Goal: Task Accomplishment & Management: Complete application form

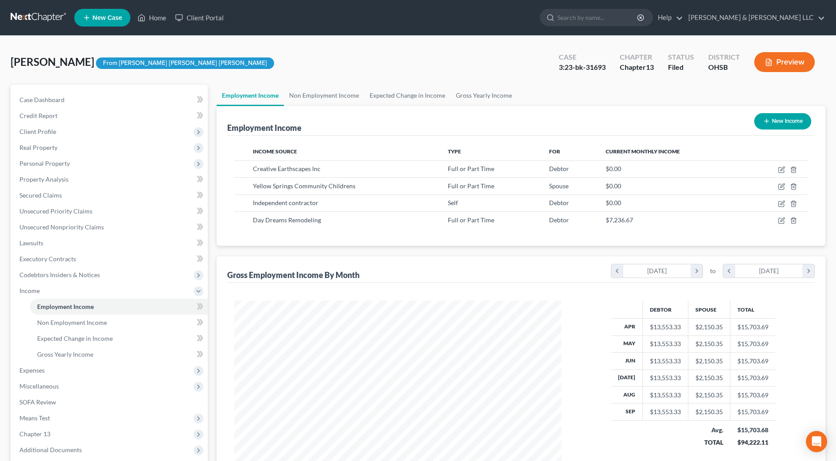
click at [612, 17] on input "search" at bounding box center [598, 17] width 81 height 16
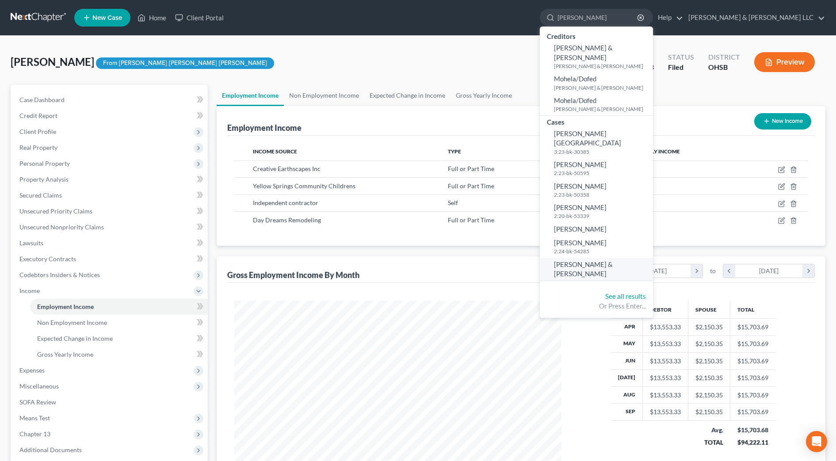
type input "[PERSON_NAME]"
click at [613, 260] on span "[PERSON_NAME] & [PERSON_NAME]" at bounding box center [583, 268] width 59 height 17
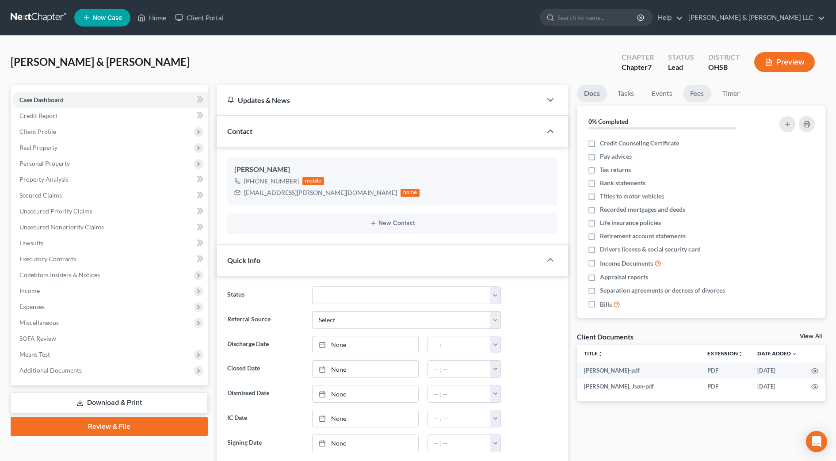
click at [701, 93] on link "Fees" at bounding box center [697, 93] width 28 height 17
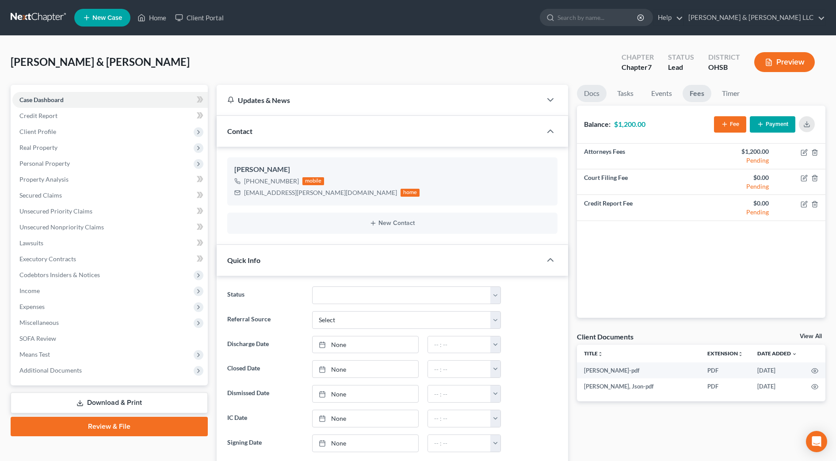
click at [593, 94] on link "Docs" at bounding box center [592, 93] width 30 height 17
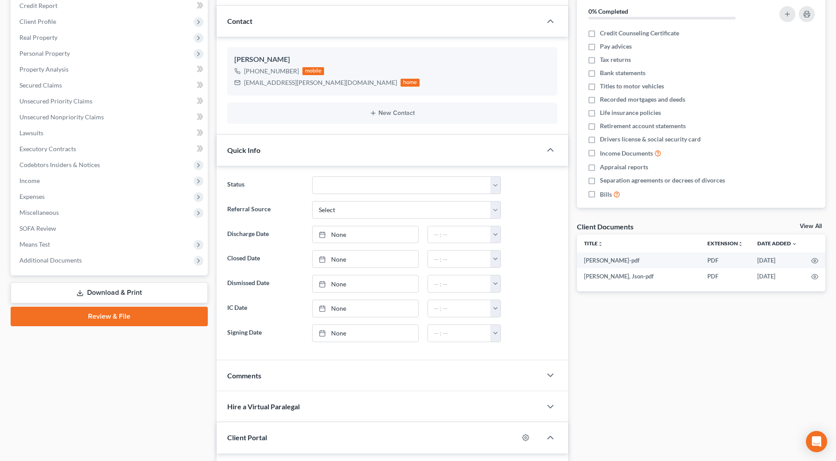
scroll to position [111, 0]
click at [79, 263] on span "Additional Documents" at bounding box center [50, 260] width 62 height 8
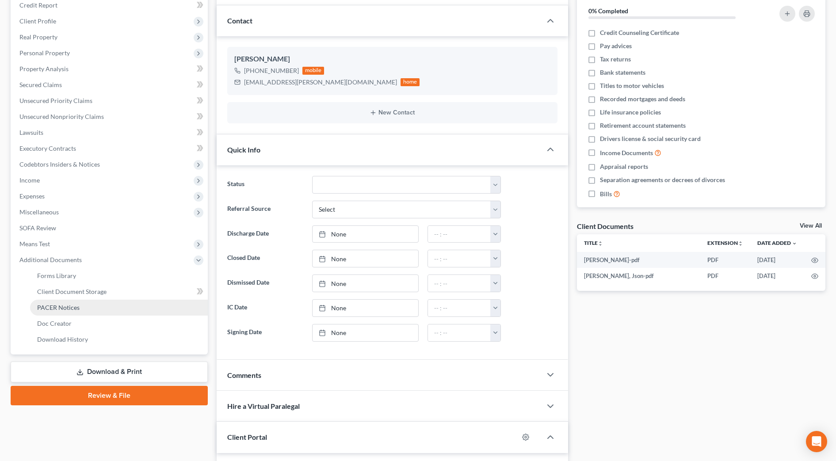
click at [81, 310] on link "PACER Notices" at bounding box center [119, 308] width 178 height 16
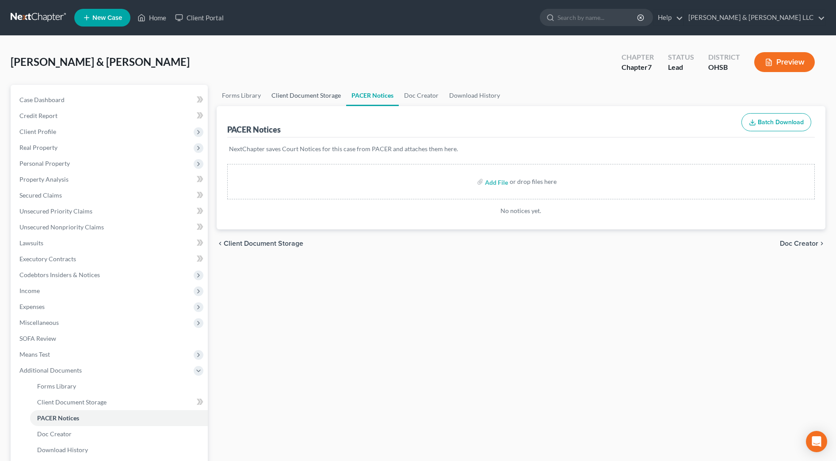
click at [293, 92] on link "Client Document Storage" at bounding box center [306, 95] width 80 height 21
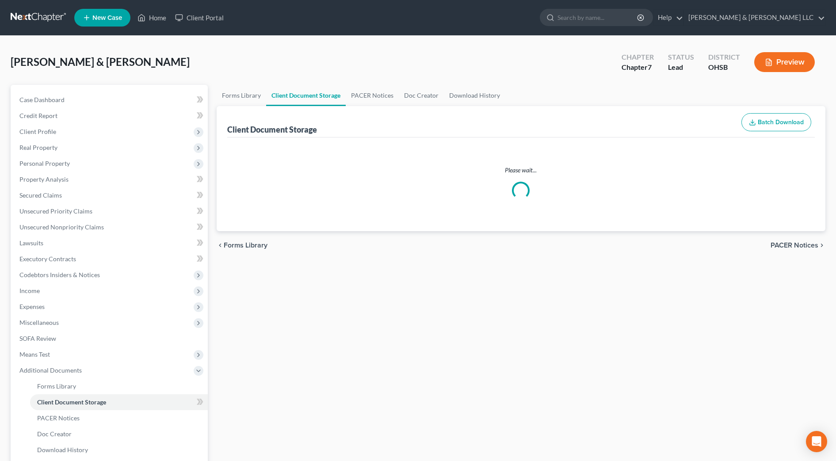
select select "7"
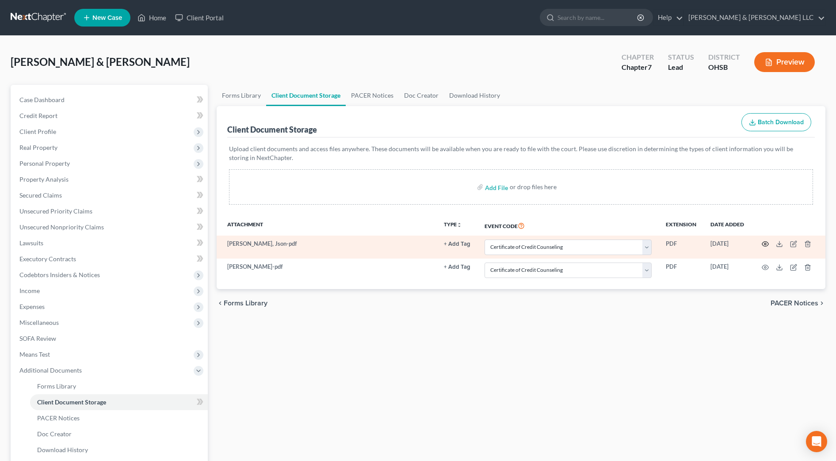
click at [765, 245] on icon "button" at bounding box center [765, 244] width 7 height 7
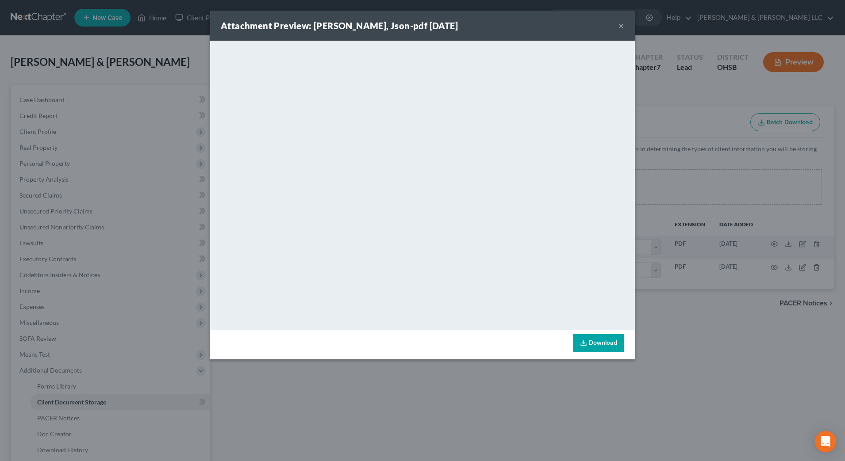
click at [621, 20] on button "×" at bounding box center [621, 25] width 6 height 11
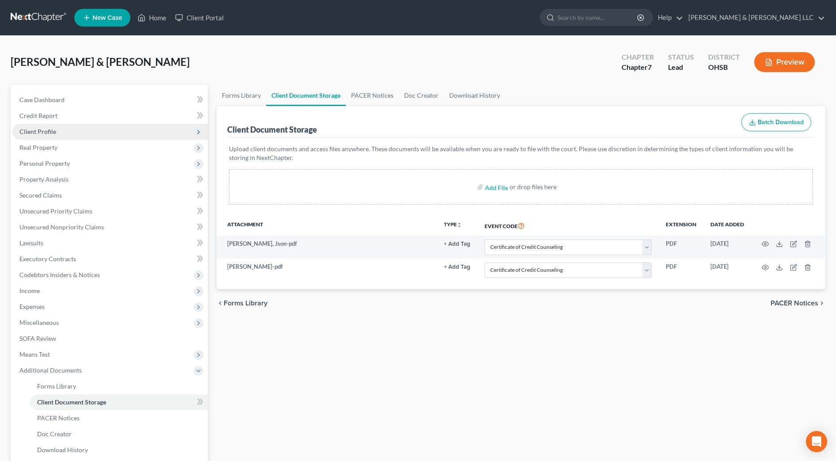
click at [56, 129] on span "Client Profile" at bounding box center [109, 132] width 195 height 16
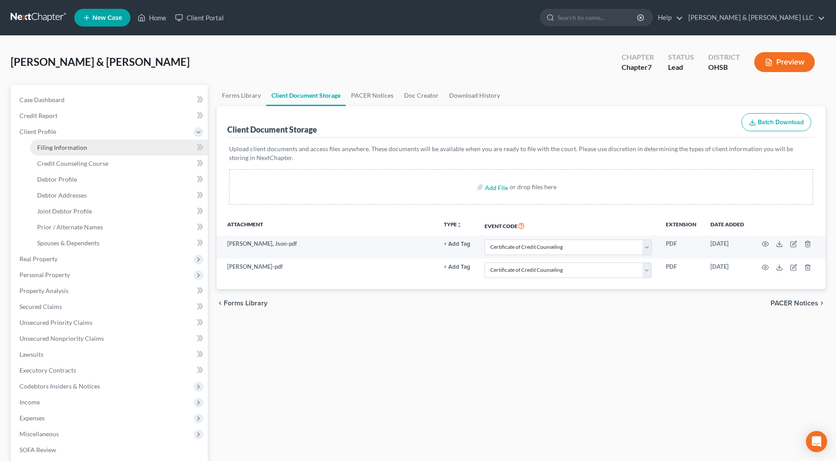
click at [59, 145] on span "Filing Information" at bounding box center [62, 148] width 50 height 8
select select "1"
select select "0"
select select "62"
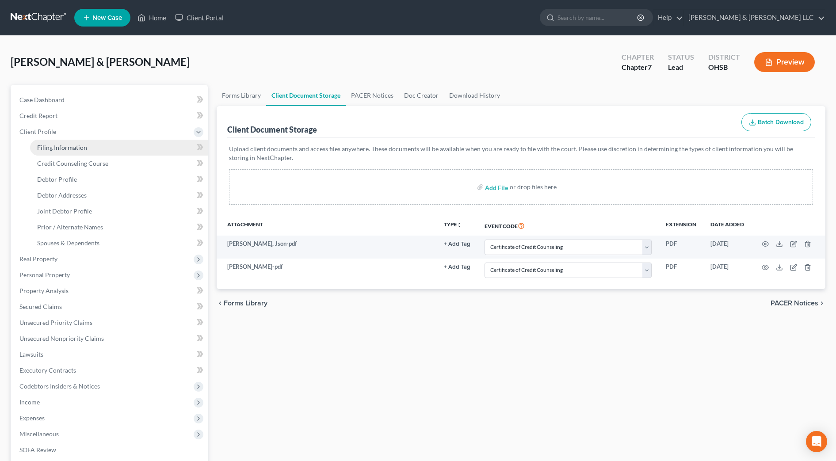
select select "2"
select select "36"
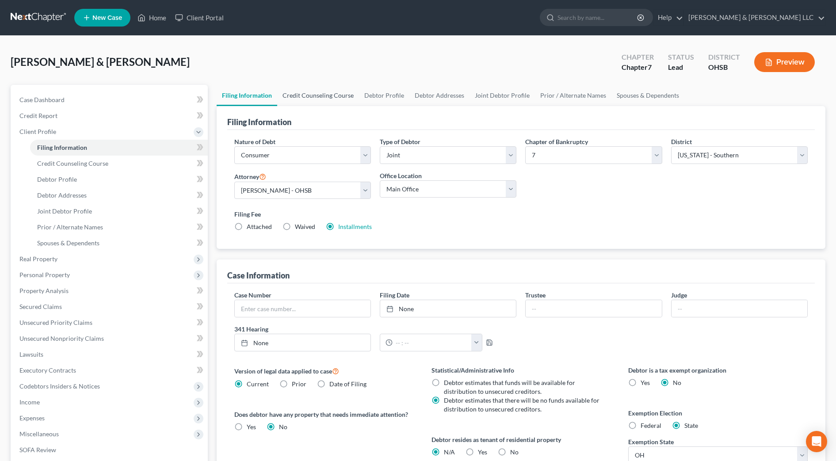
click at [329, 102] on link "Credit Counseling Course" at bounding box center [318, 95] width 82 height 21
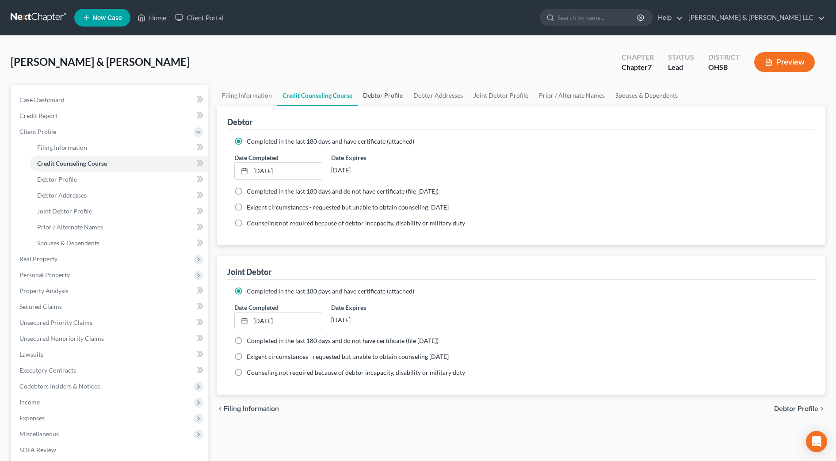
click at [386, 99] on link "Debtor Profile" at bounding box center [383, 95] width 50 height 21
select select "1"
select select "4"
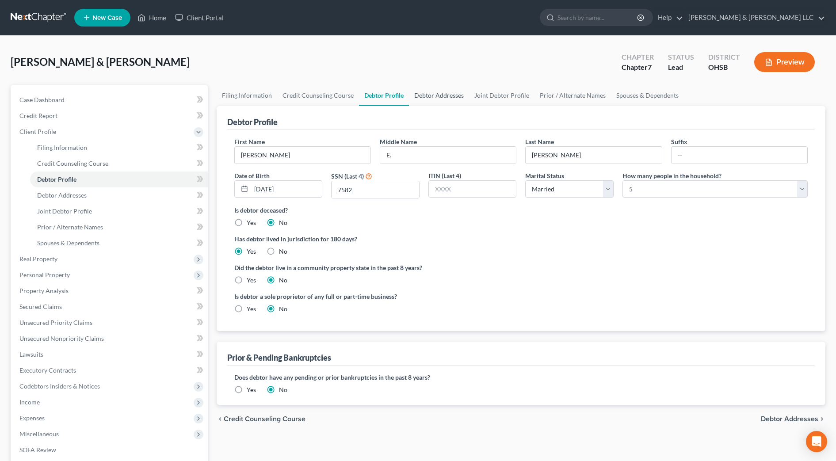
click at [423, 95] on link "Debtor Addresses" at bounding box center [439, 95] width 60 height 21
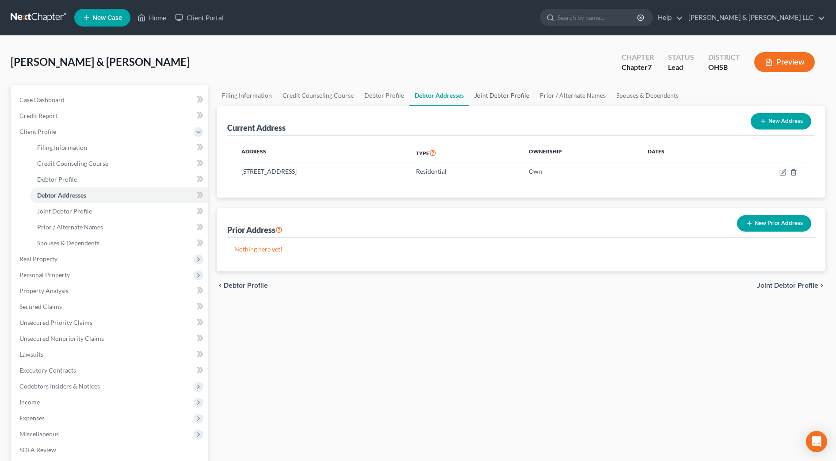
click at [485, 96] on link "Joint Debtor Profile" at bounding box center [501, 95] width 65 height 21
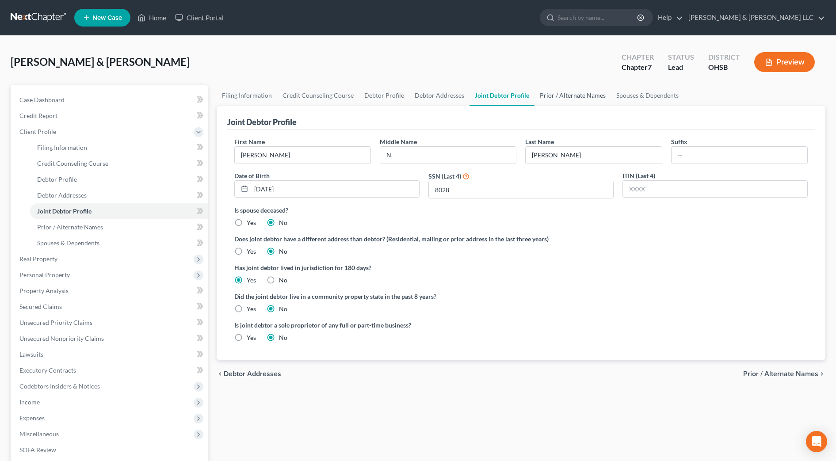
click at [551, 91] on link "Prior / Alternate Names" at bounding box center [573, 95] width 77 height 21
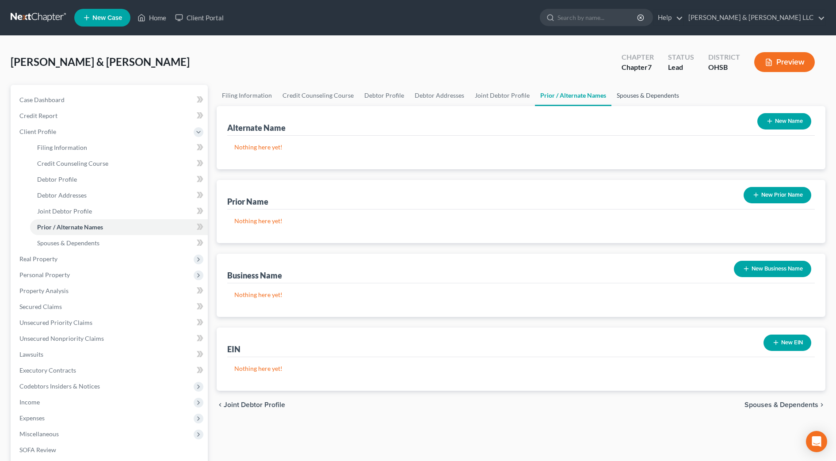
click at [612, 95] on link "Spouses & Dependents" at bounding box center [648, 95] width 73 height 21
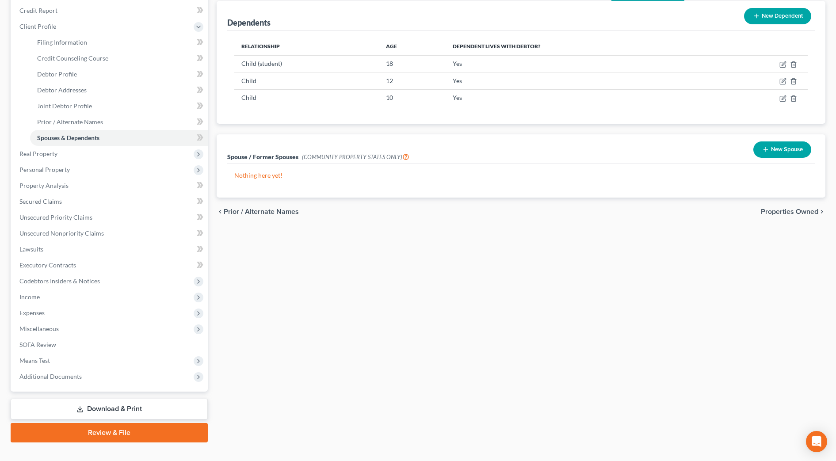
scroll to position [111, 0]
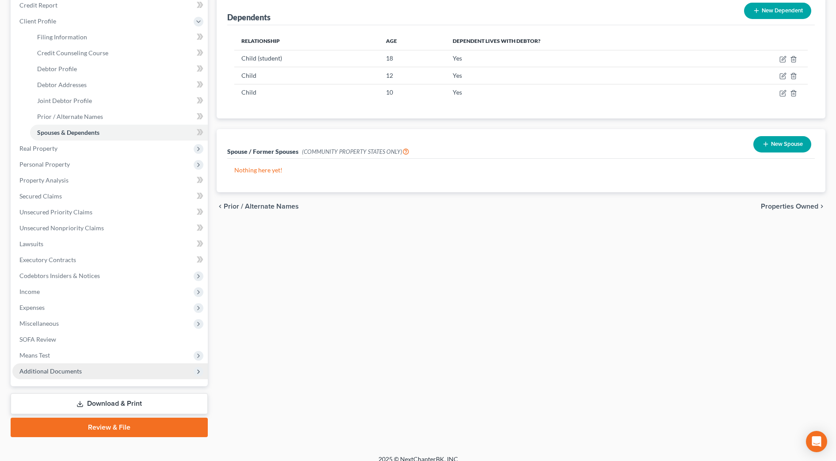
click at [134, 375] on span "Additional Documents" at bounding box center [109, 372] width 195 height 16
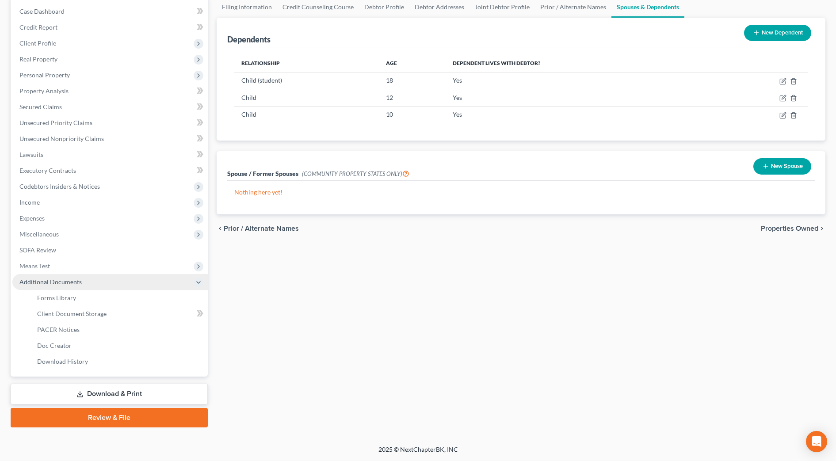
scroll to position [88, 0]
click at [81, 299] on link "Forms Library" at bounding box center [119, 298] width 178 height 16
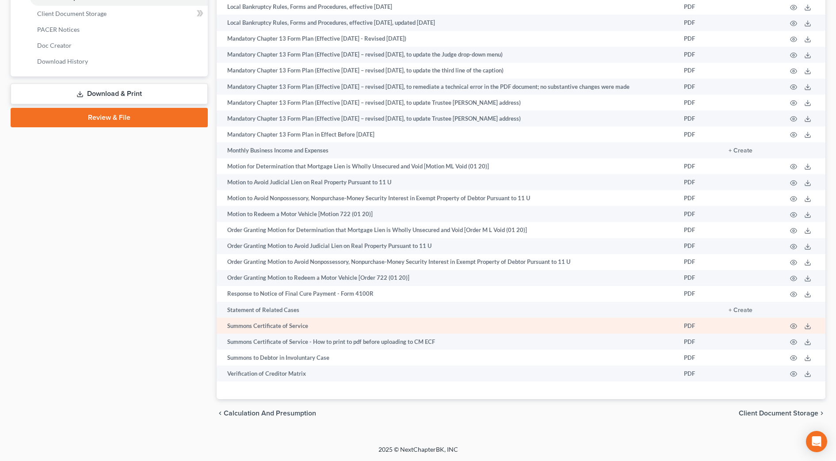
scroll to position [397, 0]
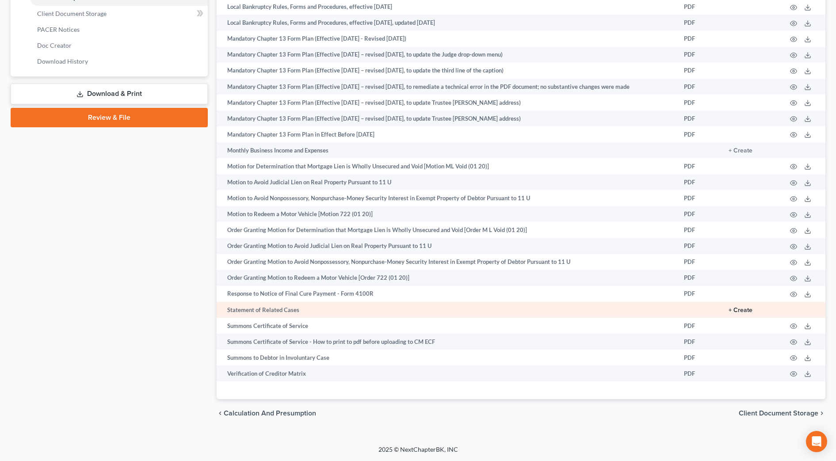
click at [744, 310] on button "+ Create" at bounding box center [741, 310] width 24 height 6
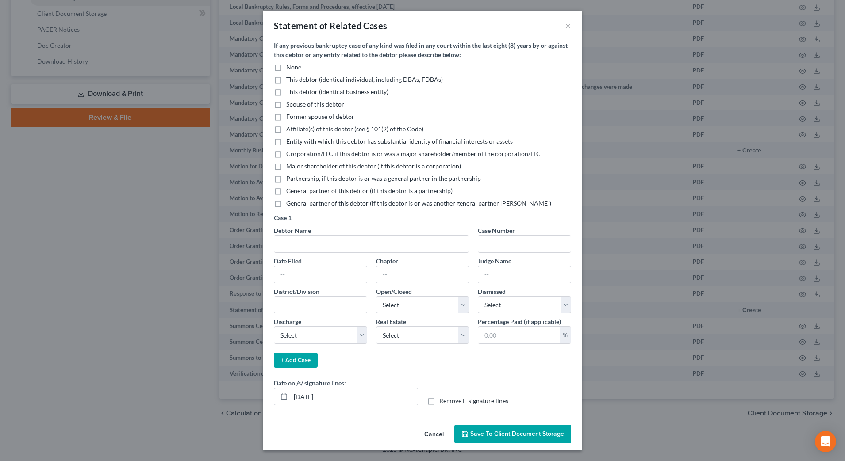
click at [294, 70] on span "None" at bounding box center [293, 67] width 15 height 8
click at [294, 69] on input "None" at bounding box center [293, 66] width 6 height 6
checkbox input "true"
click at [311, 393] on input "[DATE]" at bounding box center [354, 396] width 127 height 17
type input "[DATE]"
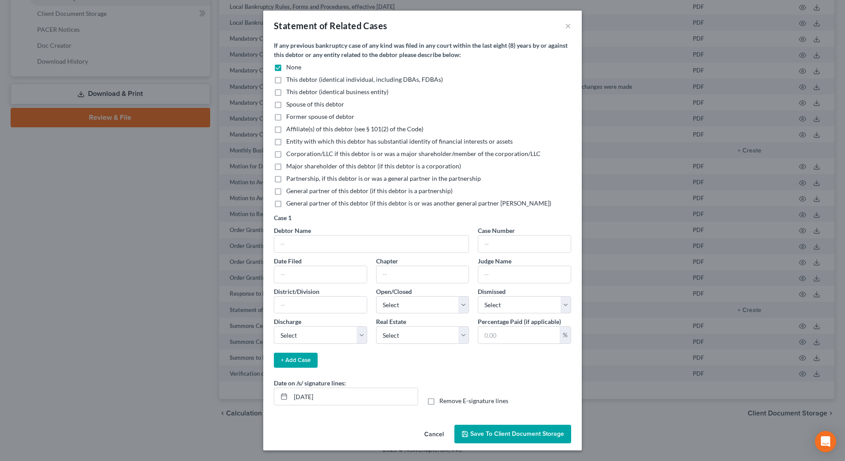
click at [500, 437] on span "Save to Client Document Storage" at bounding box center [517, 434] width 94 height 8
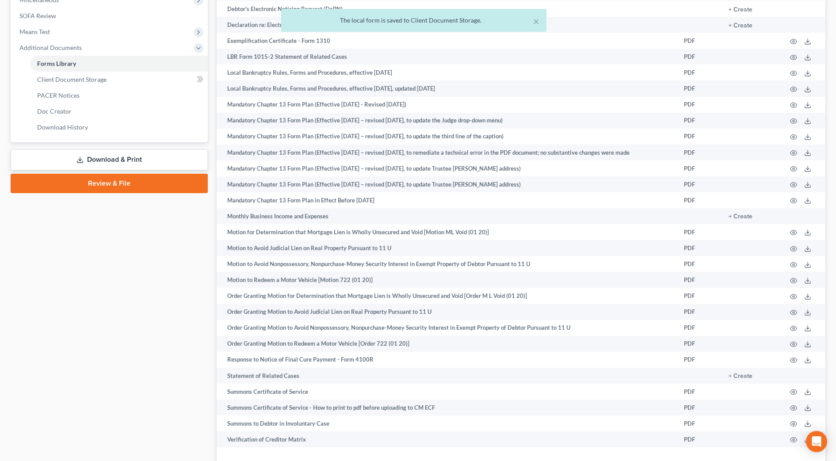
scroll to position [278, 0]
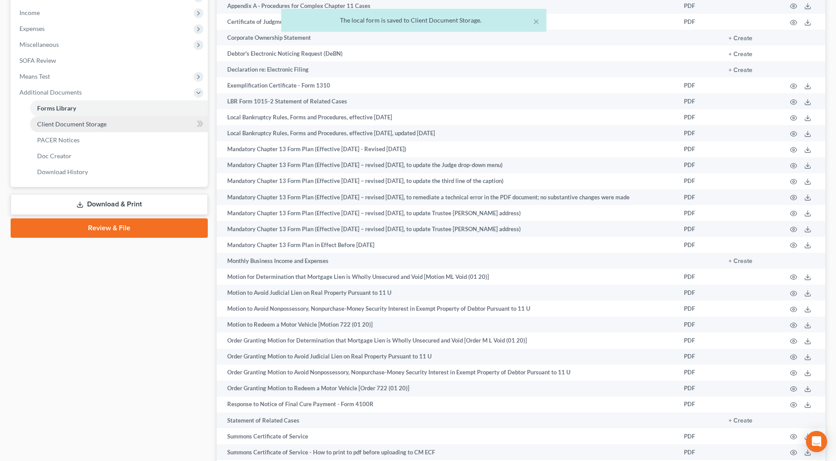
click at [96, 126] on span "Client Document Storage" at bounding box center [71, 124] width 69 height 8
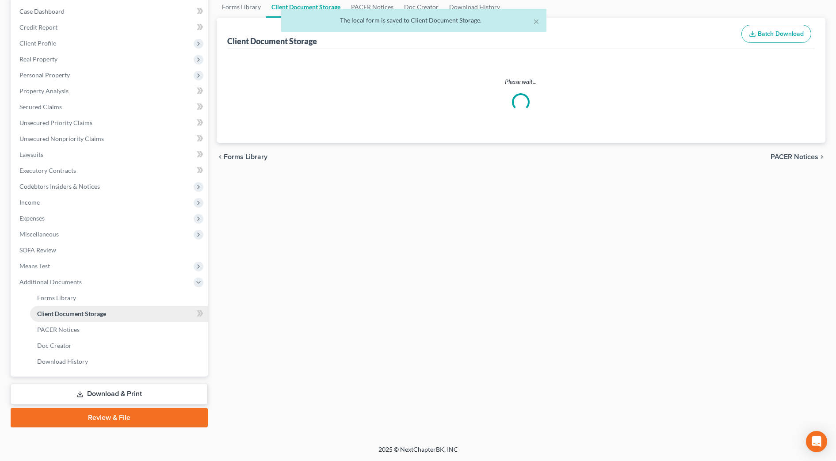
scroll to position [45, 0]
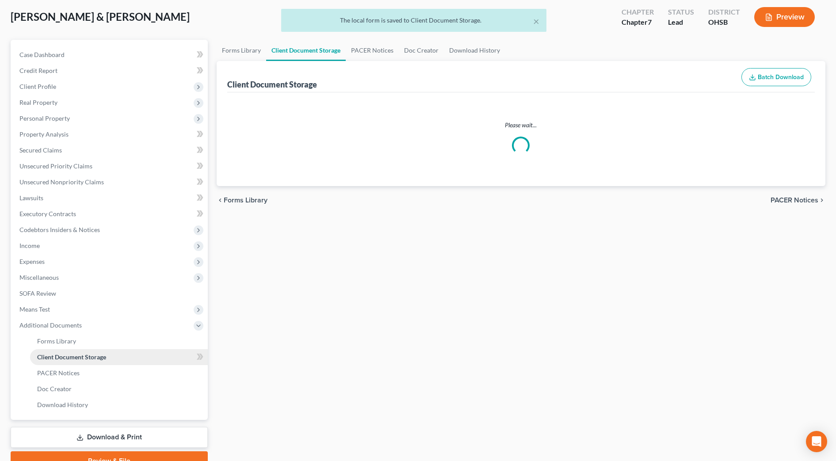
select select "7"
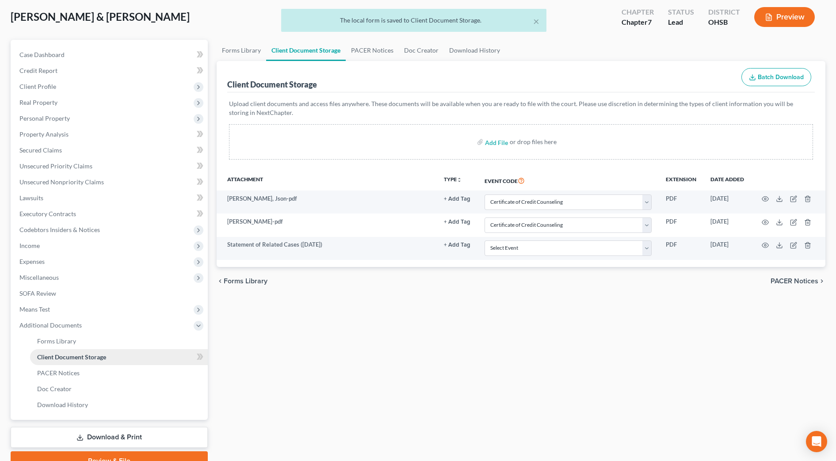
scroll to position [0, 0]
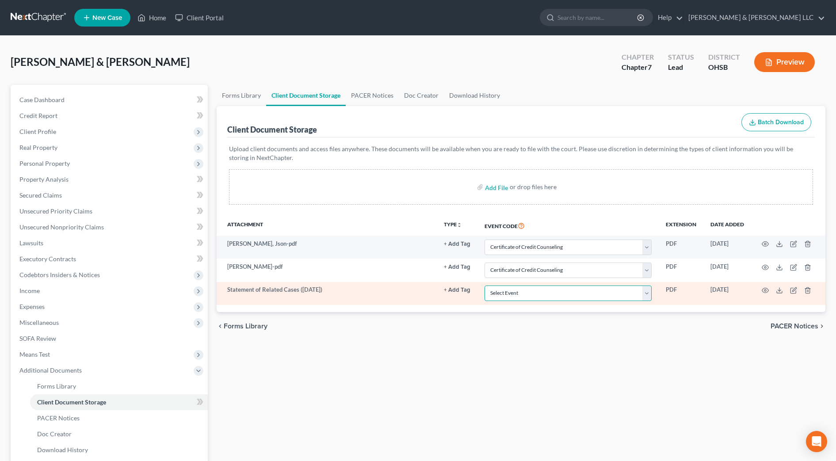
click at [580, 293] on select "Select Event 20 Largest Unsecured Creditors Amended Document Amended List of Cr…" at bounding box center [568, 293] width 167 height 15
select select "52"
click at [485, 286] on select "Select Event 20 Largest Unsecured Creditors Amended Document Amended List of Cr…" at bounding box center [568, 293] width 167 height 15
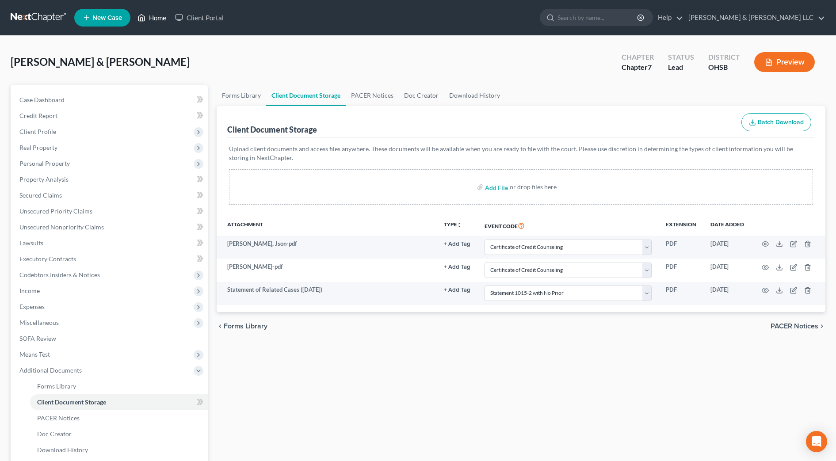
click at [163, 20] on link "Home" at bounding box center [152, 18] width 38 height 16
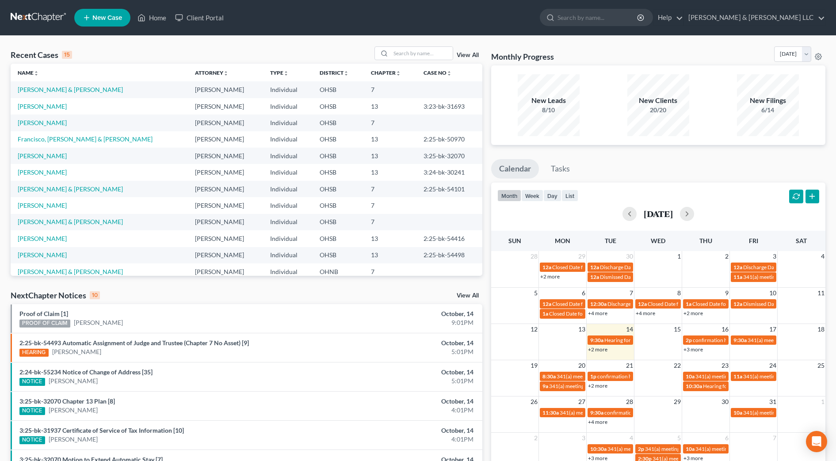
click at [412, 46] on div "Recent Cases 15 View All Name unfold_more expand_more expand_less Attorney unfo…" at bounding box center [418, 328] width 836 height 585
click at [412, 53] on input "search" at bounding box center [422, 53] width 62 height 13
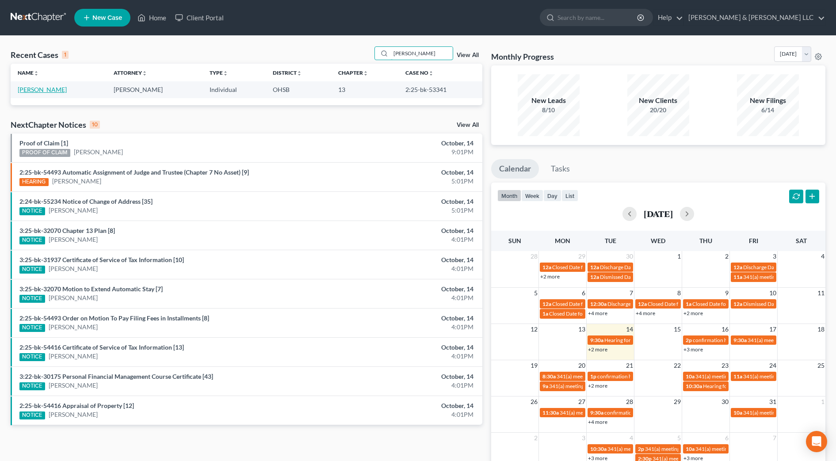
type input "[PERSON_NAME]"
click at [55, 92] on link "[PERSON_NAME]" at bounding box center [42, 90] width 49 height 8
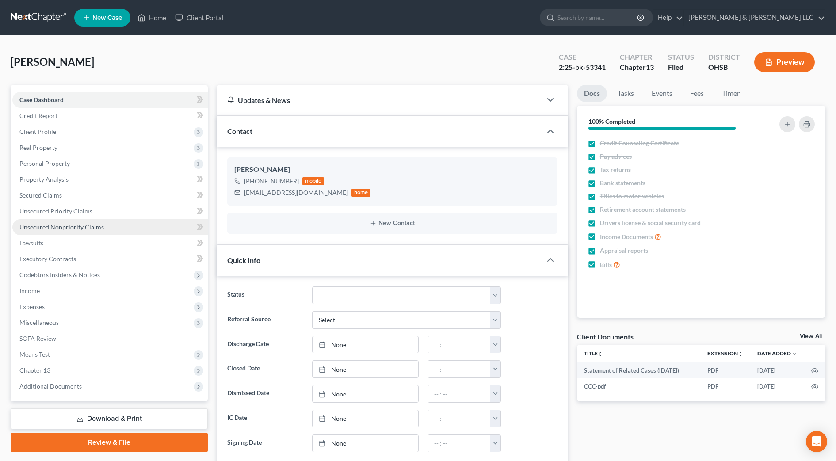
scroll to position [165, 0]
click at [72, 228] on span "Unsecured Nonpriority Claims" at bounding box center [61, 227] width 84 height 8
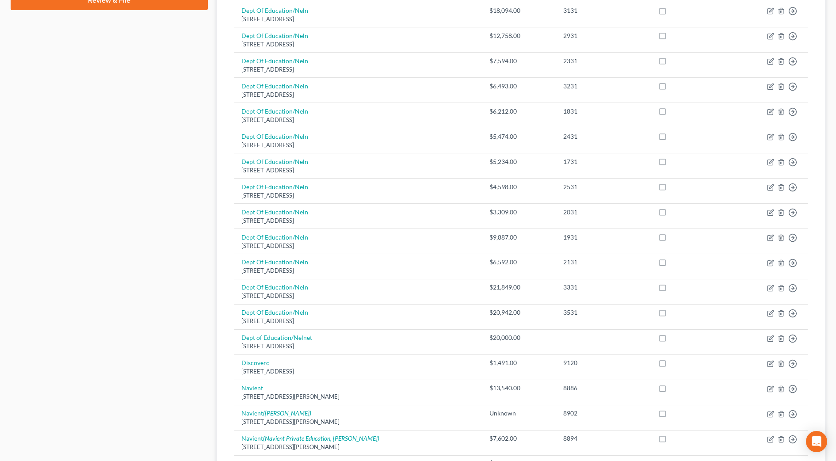
scroll to position [497, 0]
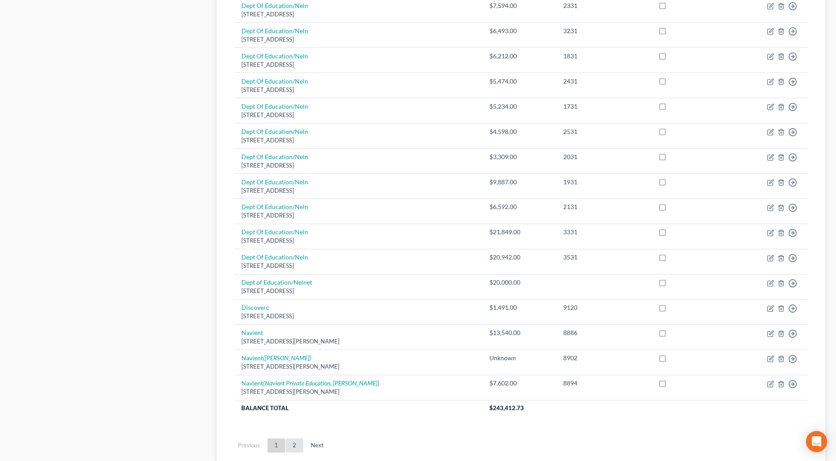
click at [297, 445] on link "2" at bounding box center [295, 446] width 18 height 14
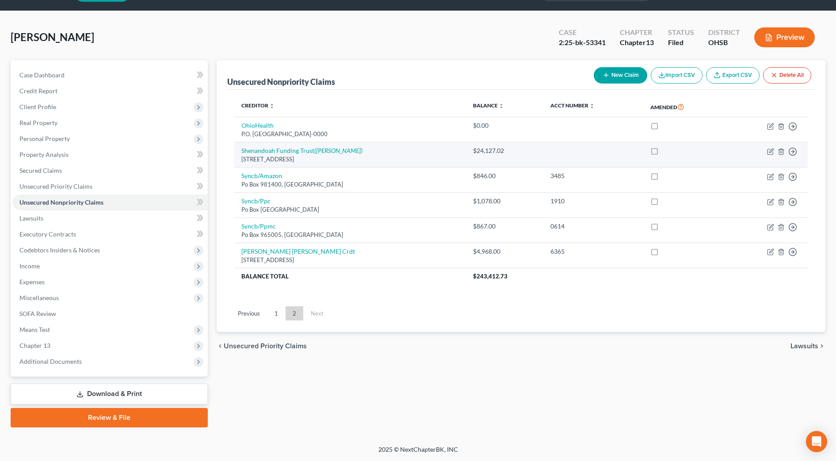
scroll to position [0, 0]
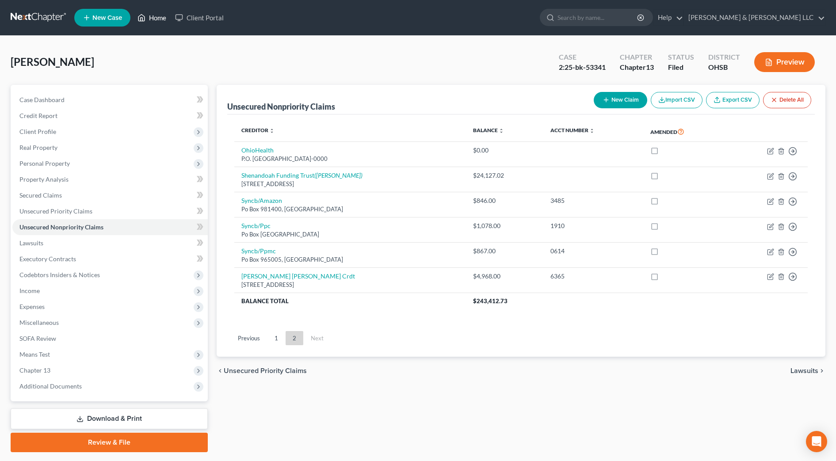
click at [150, 17] on link "Home" at bounding box center [152, 18] width 38 height 16
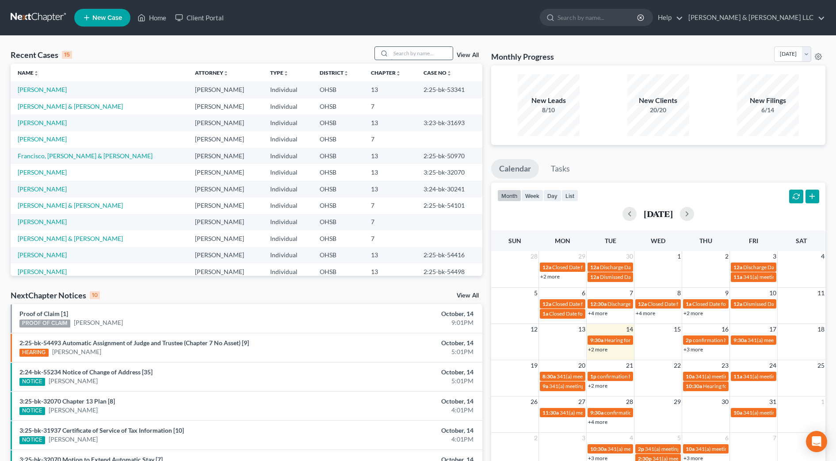
click at [420, 54] on input "search" at bounding box center [422, 53] width 62 height 13
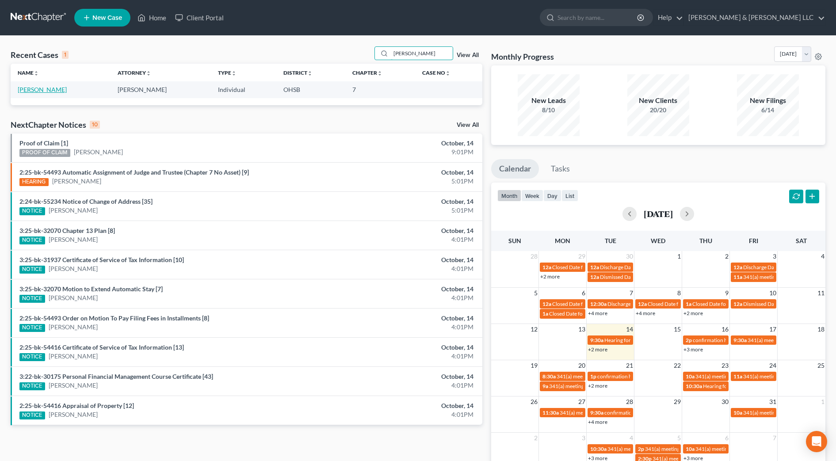
type input "[PERSON_NAME]"
click at [50, 86] on link "[PERSON_NAME]" at bounding box center [42, 90] width 49 height 8
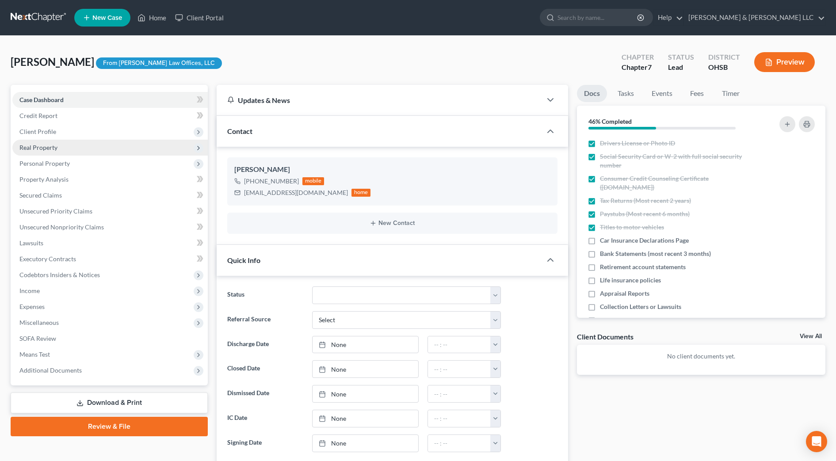
scroll to position [31, 0]
click at [600, 256] on label "Bank Statements (most recent 3 months)" at bounding box center [655, 253] width 111 height 9
click at [604, 255] on input "Bank Statements (most recent 3 months)" at bounding box center [607, 252] width 6 height 6
checkbox input "true"
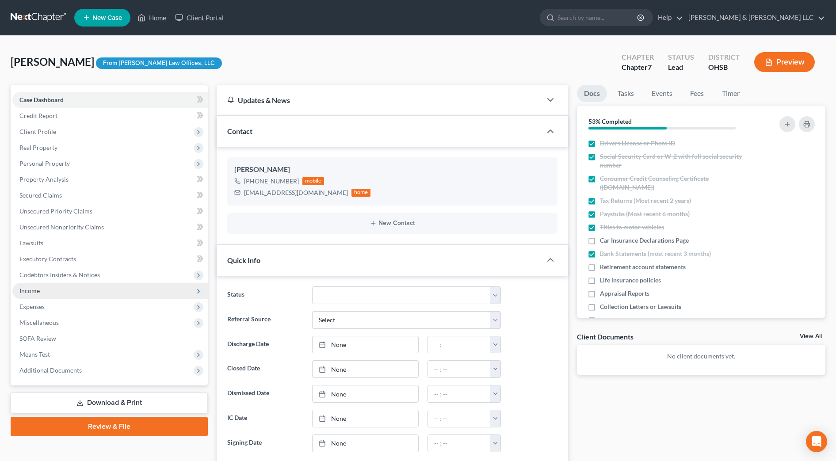
click at [48, 289] on span "Income" at bounding box center [109, 291] width 195 height 16
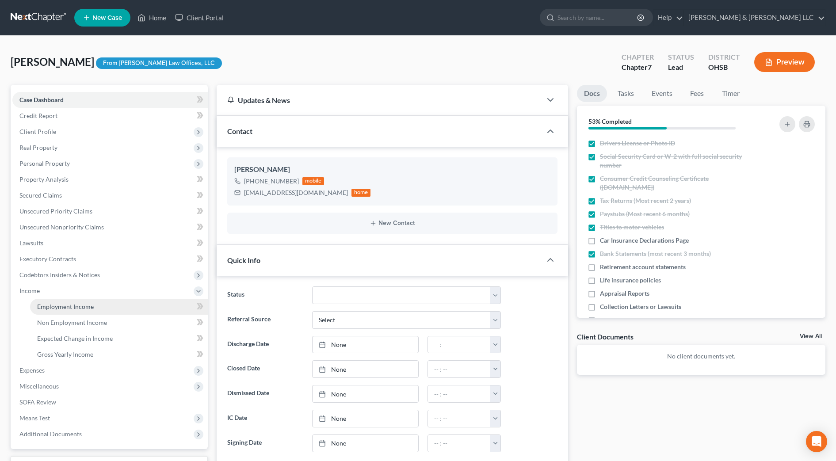
click at [54, 306] on span "Employment Income" at bounding box center [65, 307] width 57 height 8
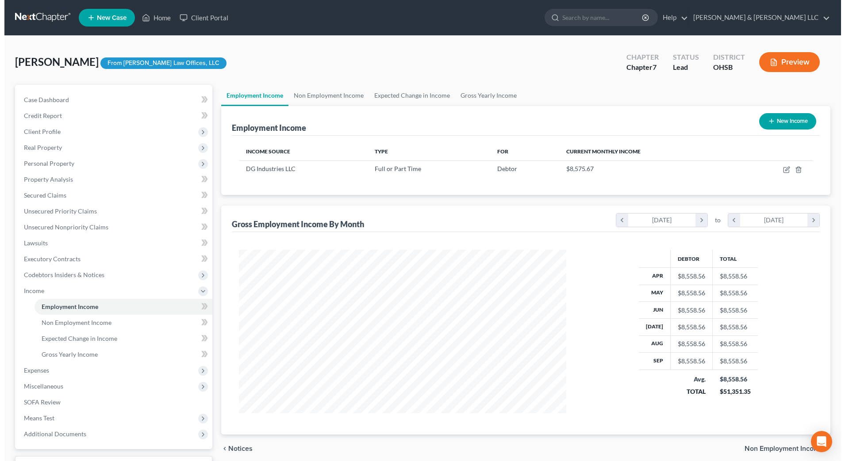
scroll to position [164, 345]
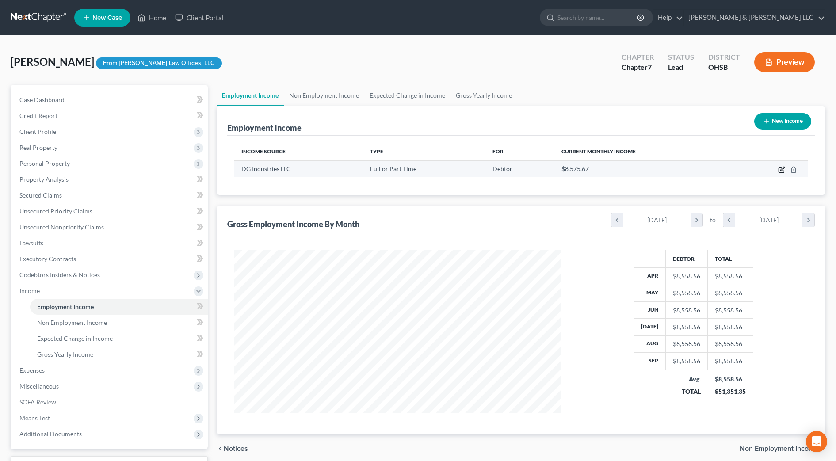
click at [782, 171] on icon "button" at bounding box center [781, 169] width 7 height 7
select select "0"
select select "44"
select select "3"
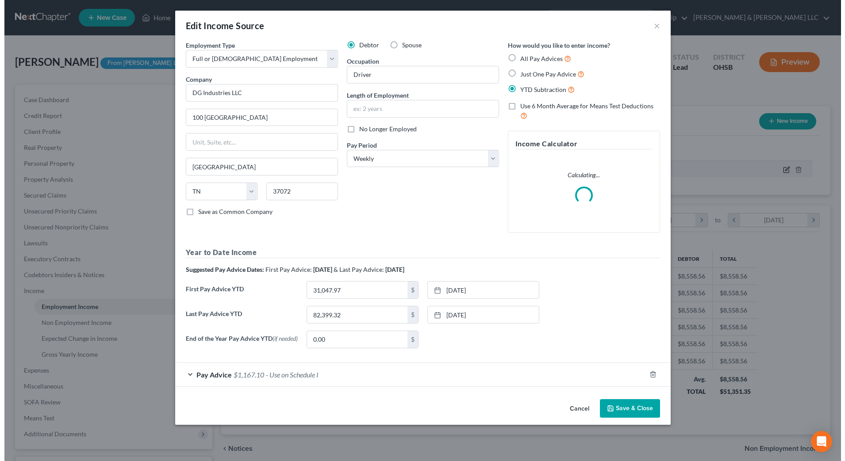
scroll to position [165, 349]
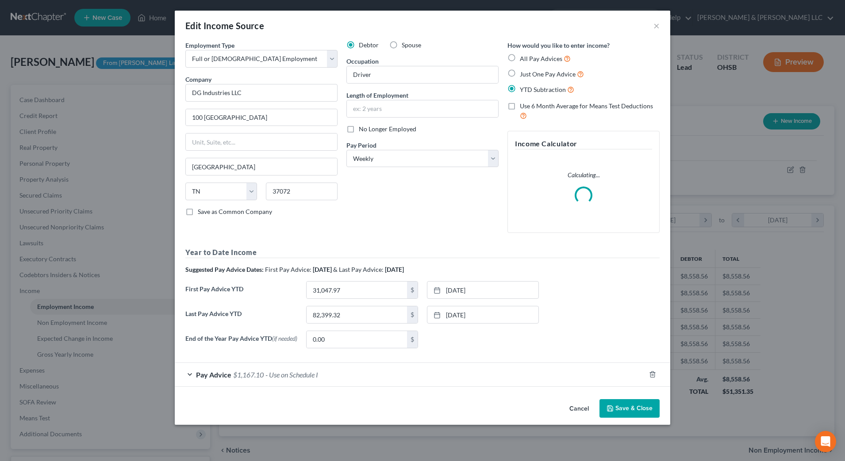
click at [459, 374] on div "Pay Advice $1,167.10 - Use on Schedule I" at bounding box center [410, 374] width 471 height 23
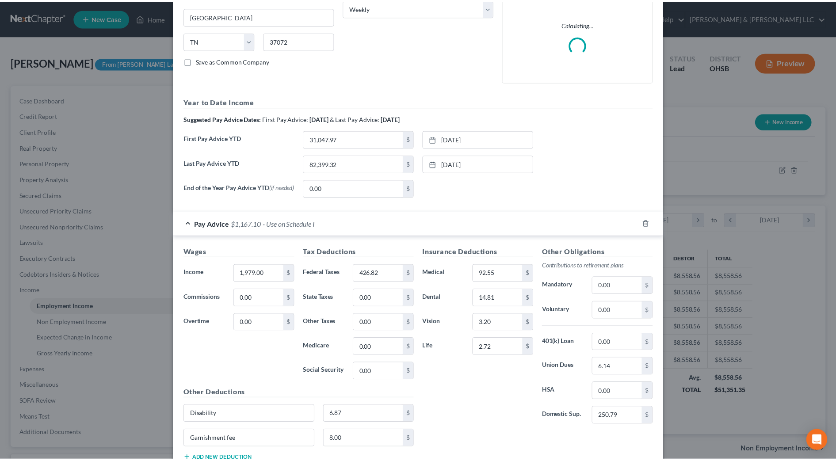
scroll to position [0, 0]
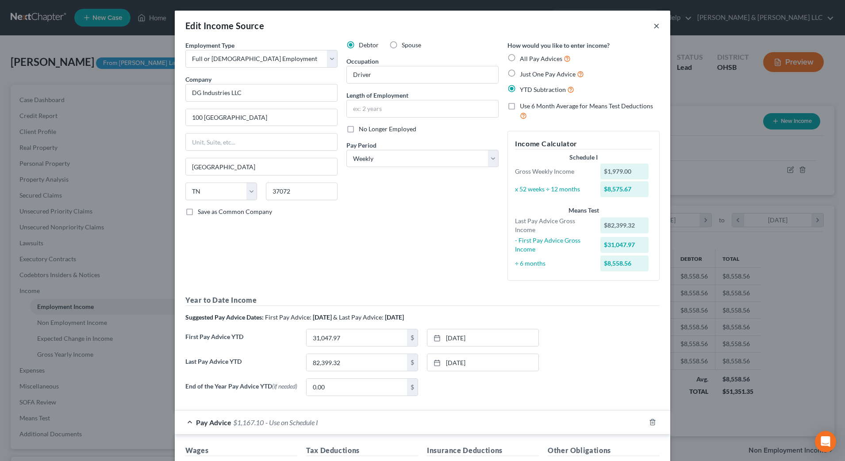
click at [653, 26] on button "×" at bounding box center [656, 25] width 6 height 11
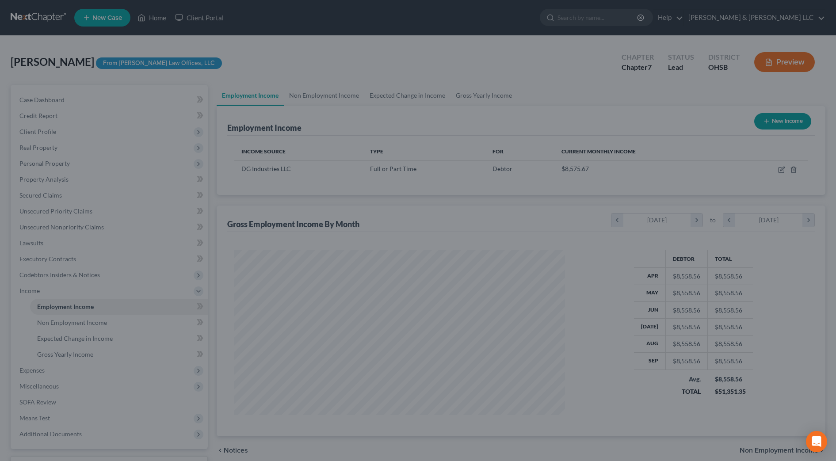
scroll to position [442057, 441876]
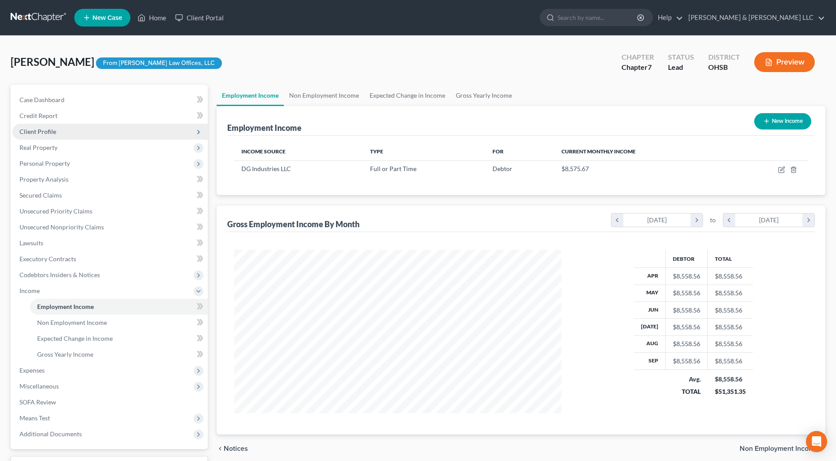
click at [74, 126] on span "Client Profile" at bounding box center [109, 132] width 195 height 16
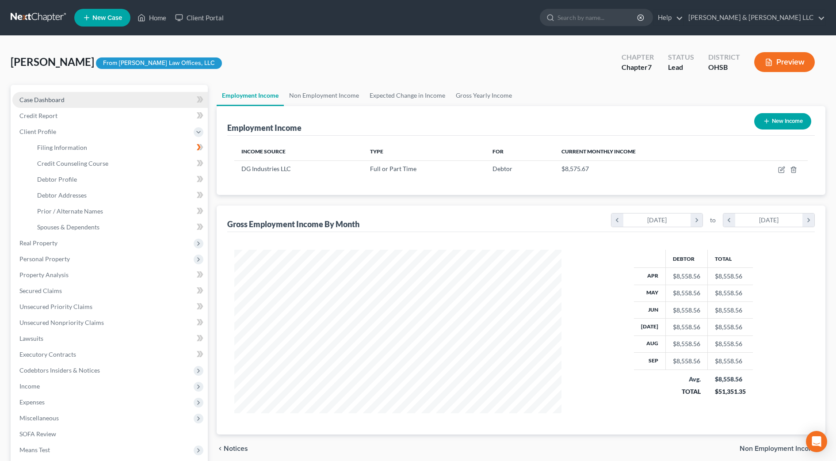
click at [65, 102] on link "Case Dashboard" at bounding box center [109, 100] width 195 height 16
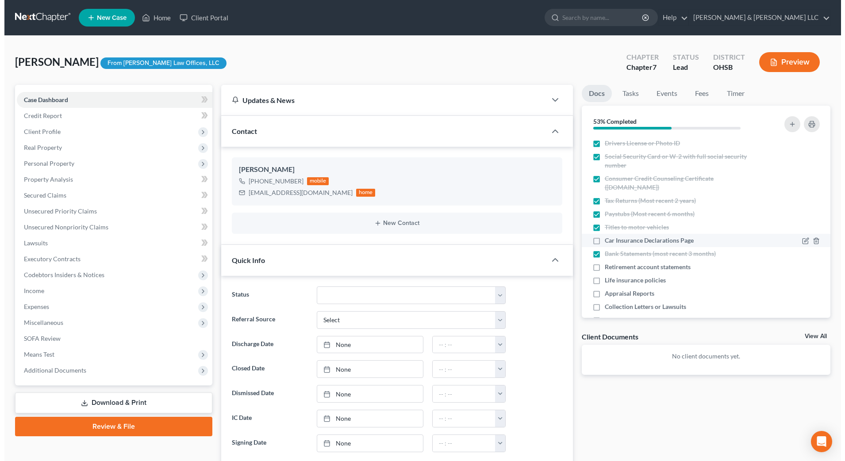
scroll to position [31, 0]
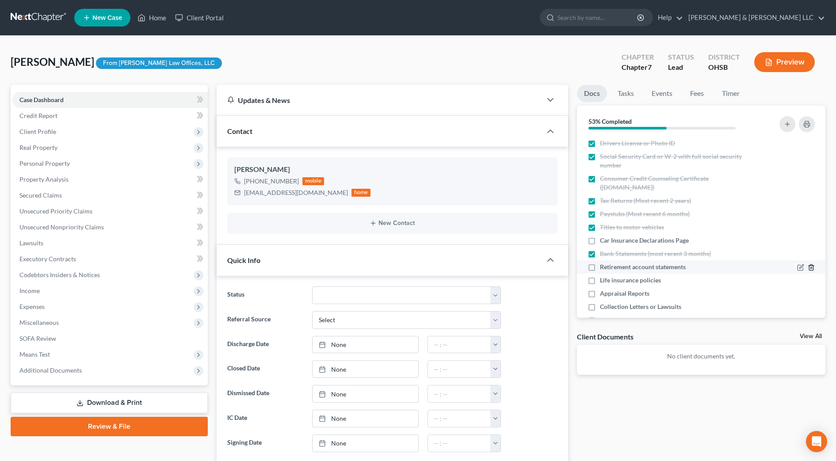
click at [809, 266] on polyline "button" at bounding box center [811, 266] width 5 height 0
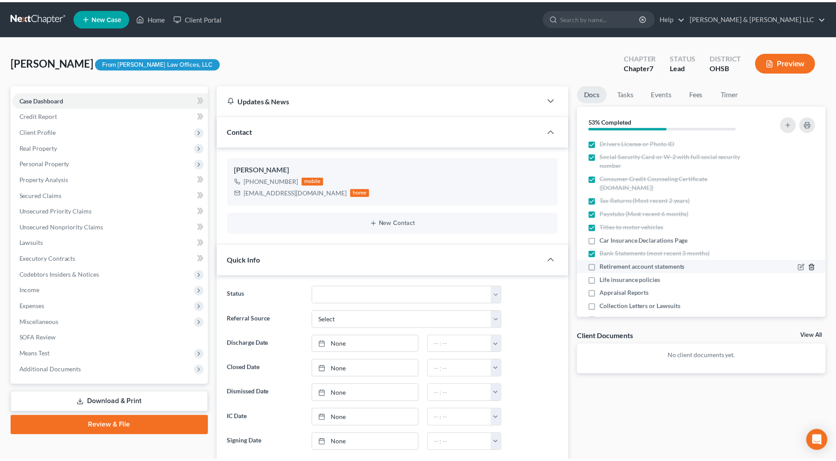
scroll to position [23, 0]
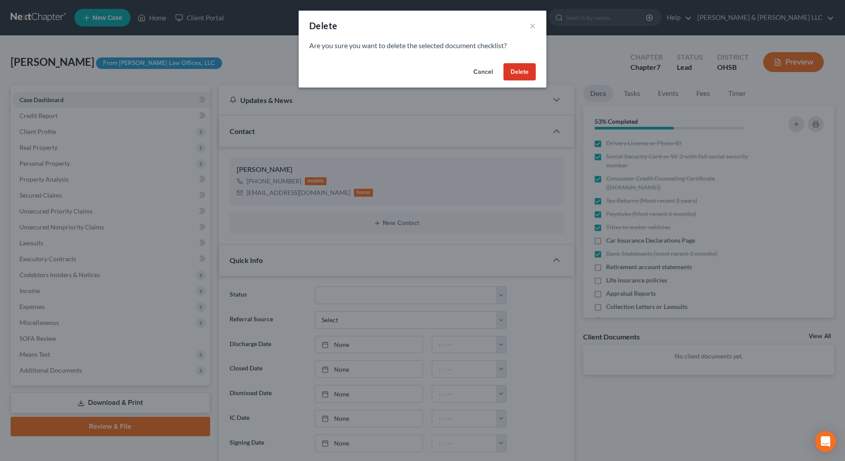
click at [528, 74] on button "Delete" at bounding box center [519, 72] width 32 height 18
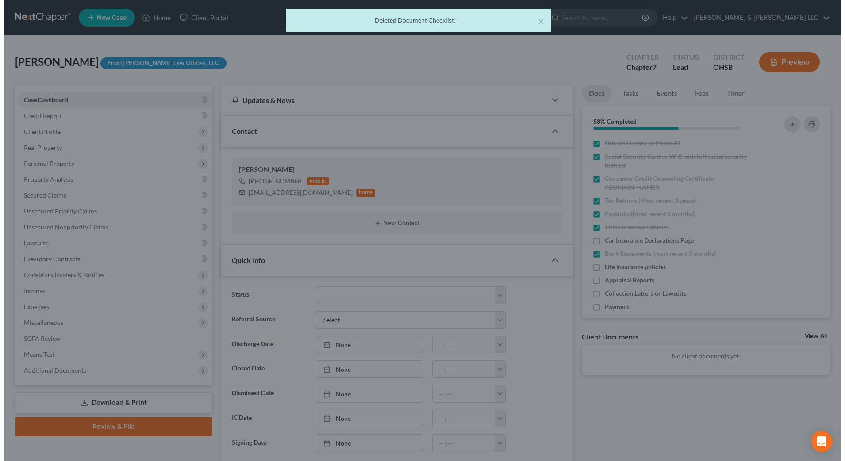
scroll to position [31, 0]
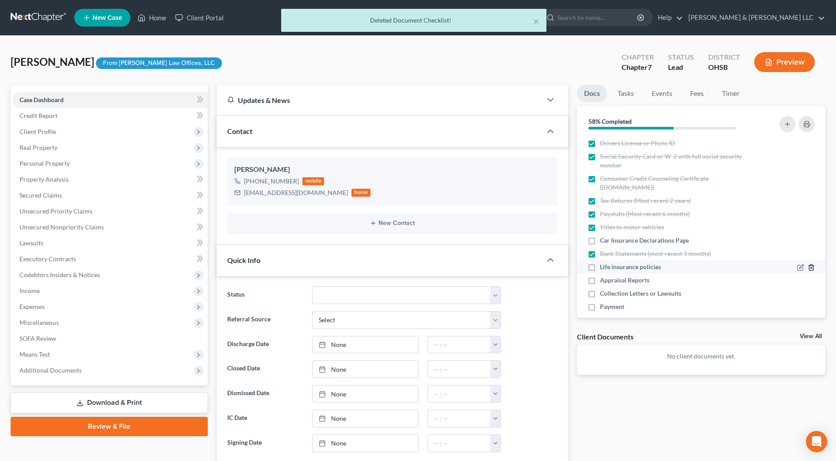
click at [808, 265] on icon "button" at bounding box center [811, 267] width 7 height 7
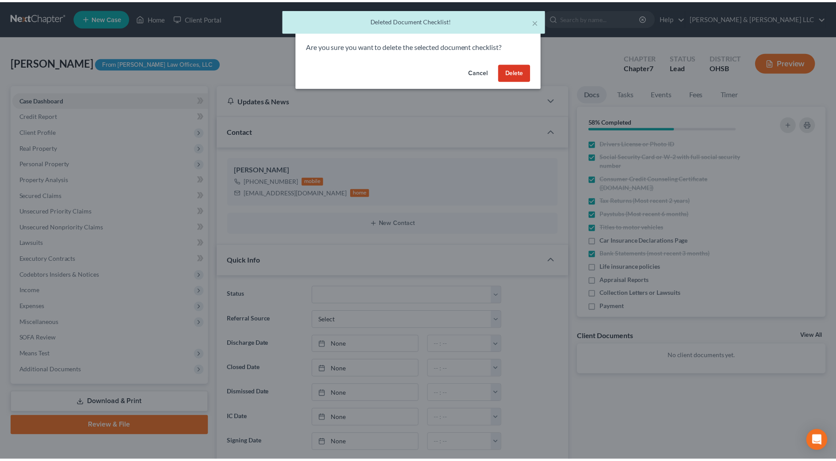
scroll to position [23, 0]
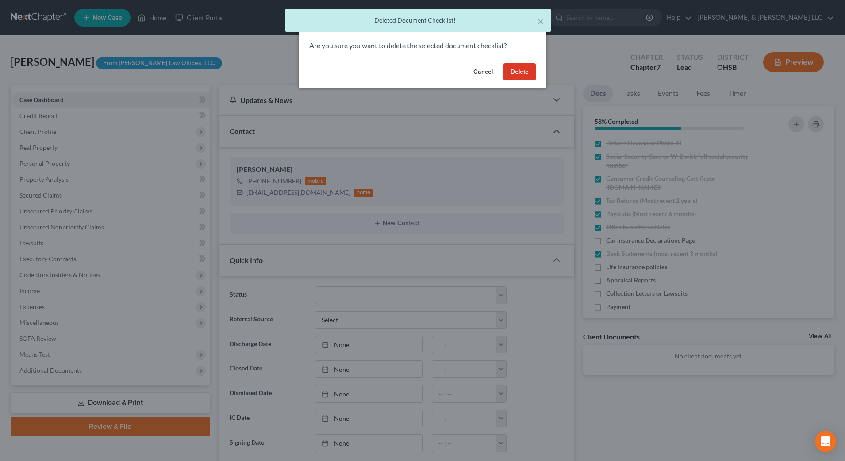
click at [528, 75] on button "Delete" at bounding box center [519, 72] width 32 height 18
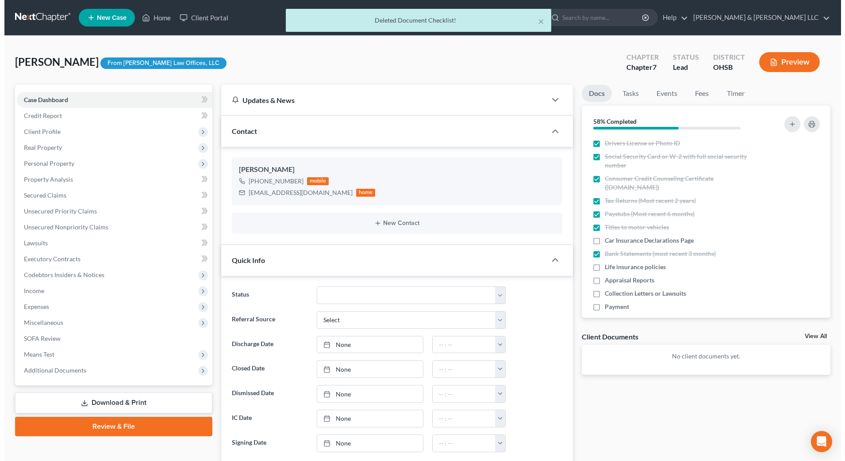
scroll to position [31, 0]
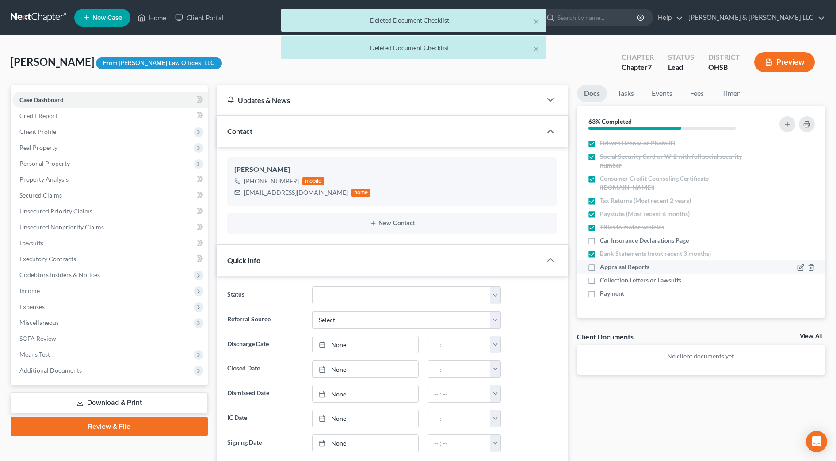
click at [600, 265] on label "Appraisal Reports" at bounding box center [625, 267] width 50 height 9
click at [604, 265] on input "Appraisal Reports" at bounding box center [607, 266] width 6 height 6
checkbox input "true"
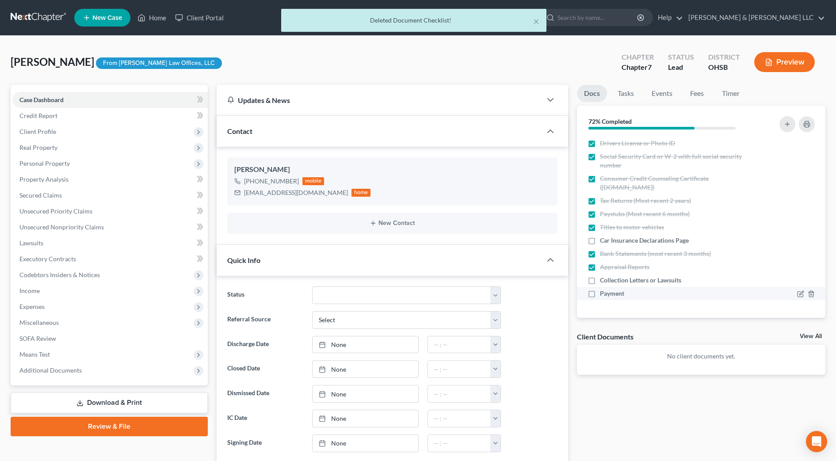
click at [600, 294] on label "Payment" at bounding box center [612, 293] width 24 height 9
click at [604, 294] on input "Payment" at bounding box center [607, 292] width 6 height 6
checkbox input "true"
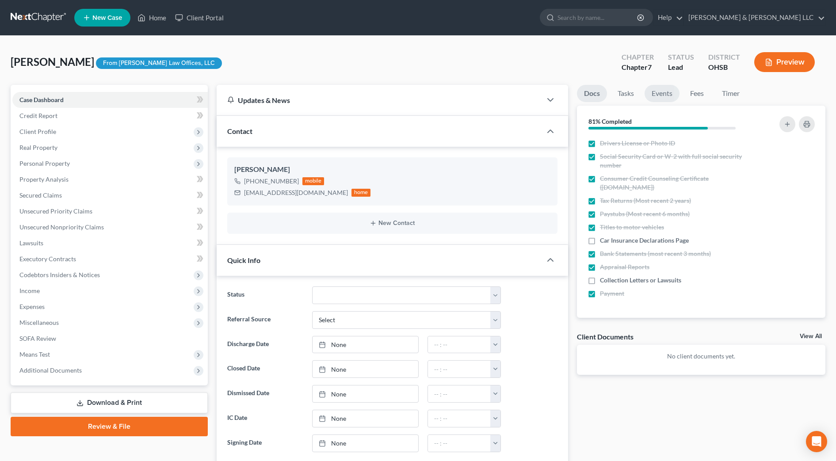
click at [652, 95] on link "Events" at bounding box center [662, 93] width 35 height 17
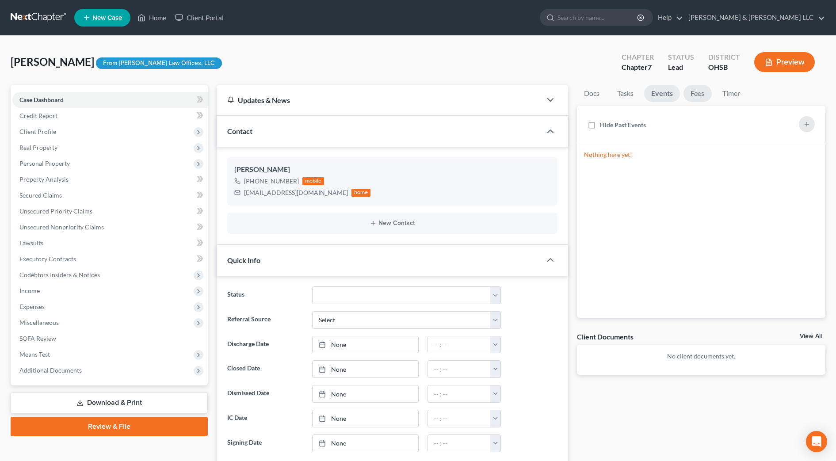
click at [685, 95] on link "Fees" at bounding box center [698, 93] width 28 height 17
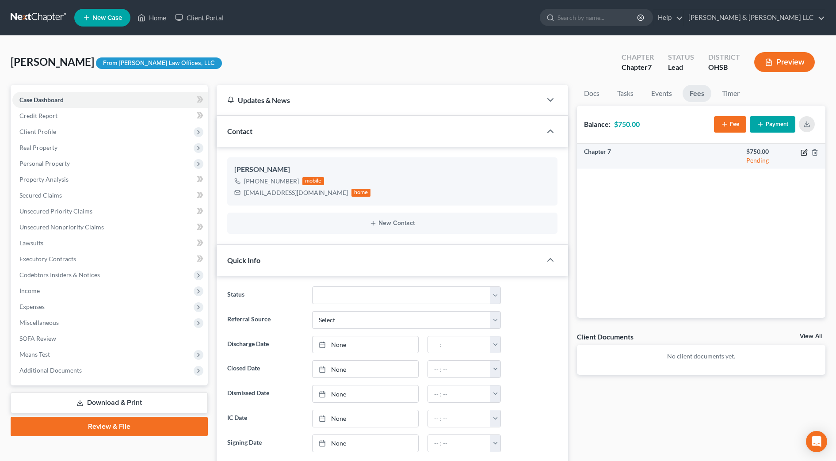
click at [805, 150] on icon "button" at bounding box center [804, 152] width 7 height 7
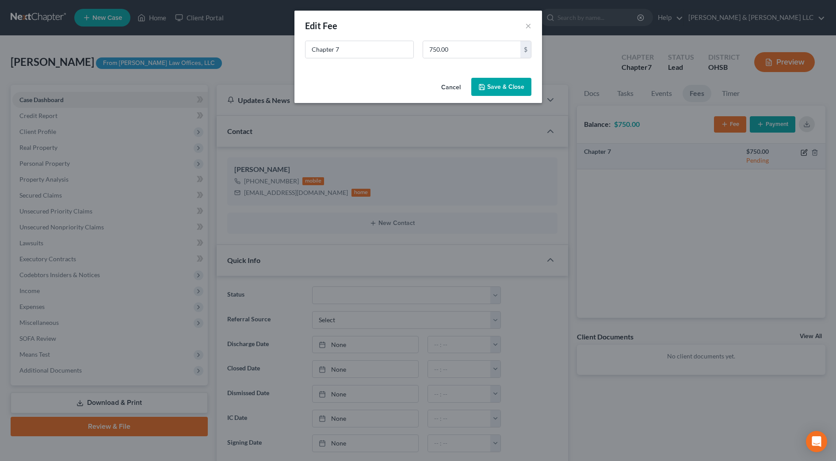
scroll to position [23, 0]
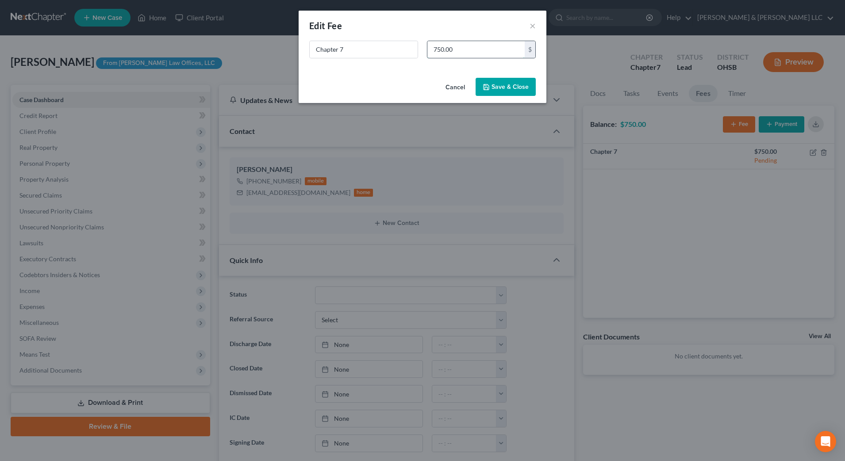
click at [481, 56] on input "750.00" at bounding box center [475, 49] width 97 height 17
type input "1,050"
click at [499, 84] on button "Save & Close" at bounding box center [505, 87] width 60 height 19
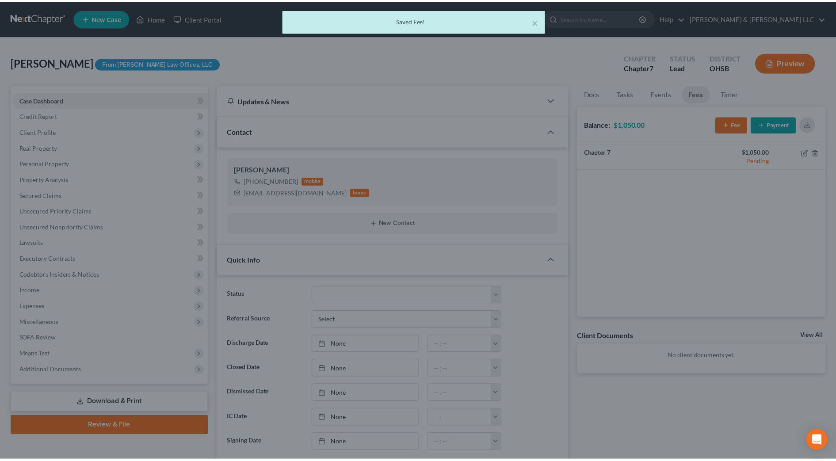
scroll to position [31, 0]
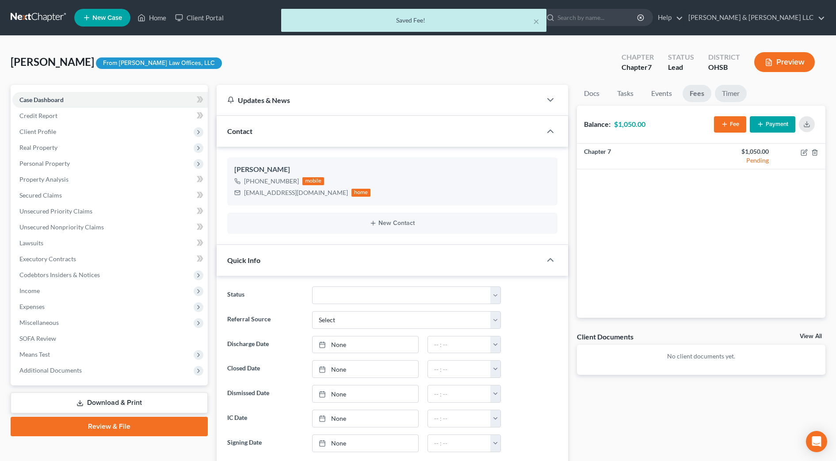
click at [735, 98] on link "Timer" at bounding box center [731, 93] width 32 height 17
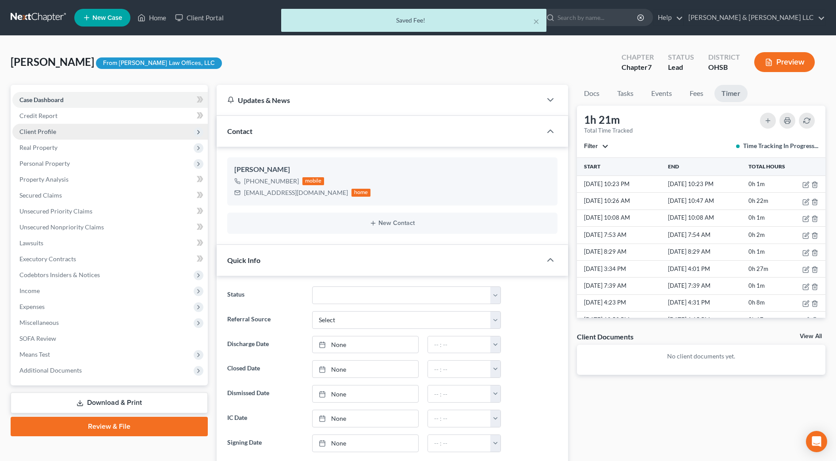
scroll to position [55, 0]
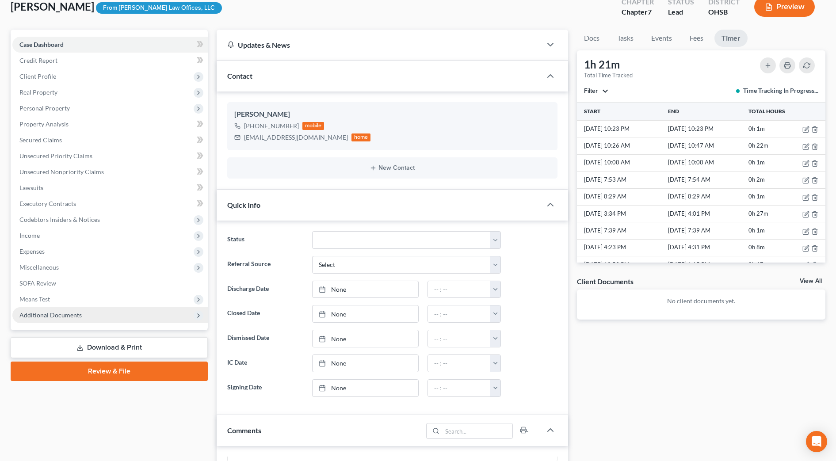
click at [77, 311] on span "Additional Documents" at bounding box center [50, 315] width 62 height 8
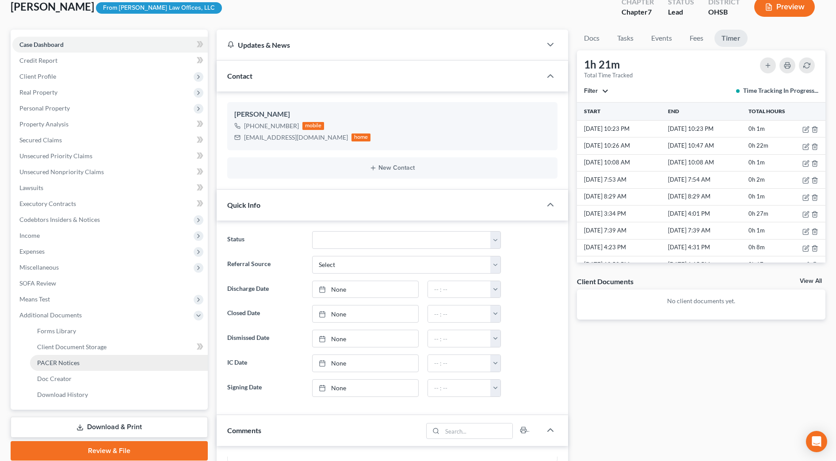
click at [75, 360] on span "PACER Notices" at bounding box center [58, 363] width 42 height 8
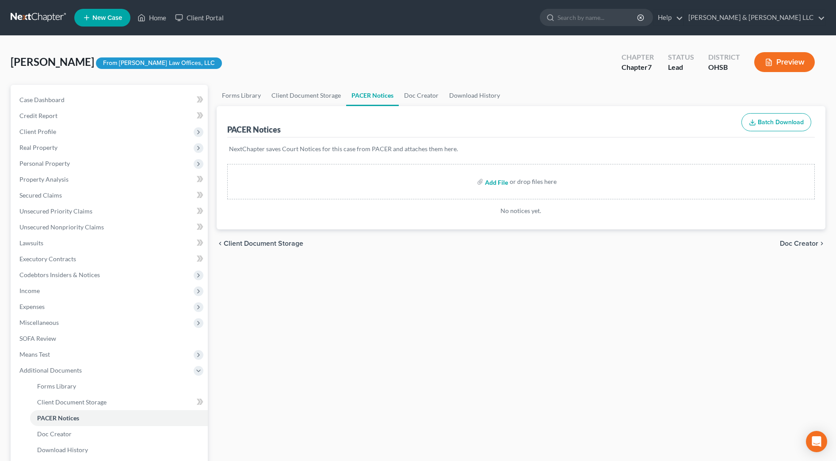
click at [492, 185] on input "file" at bounding box center [495, 182] width 21 height 16
type input "C:\fakepath\Certificate (1).pdf"
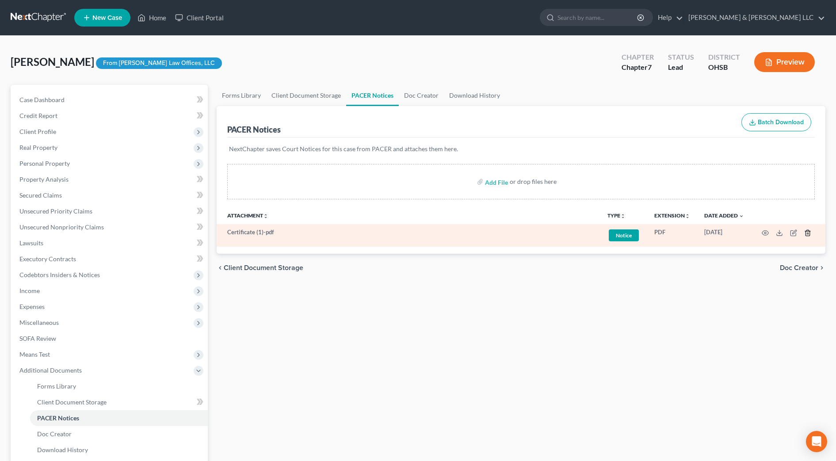
click at [806, 234] on icon "button" at bounding box center [808, 233] width 4 height 6
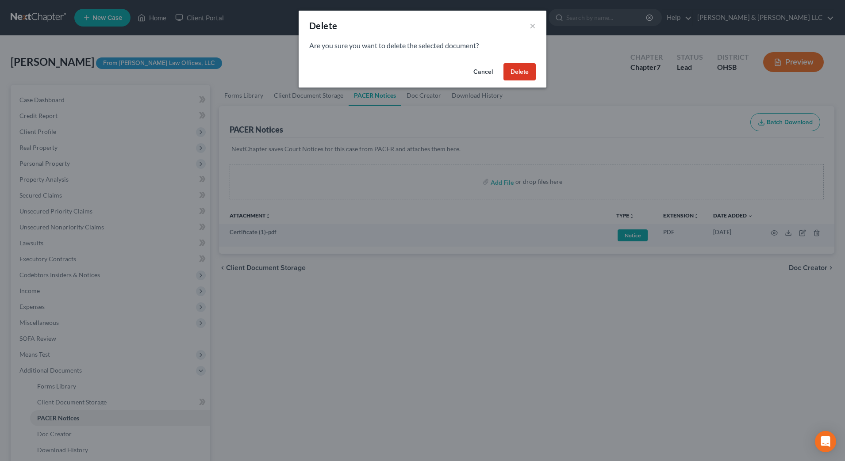
drag, startPoint x: 519, startPoint y: 73, endPoint x: 330, endPoint y: 88, distance: 189.8
click at [519, 73] on button "Delete" at bounding box center [519, 72] width 32 height 18
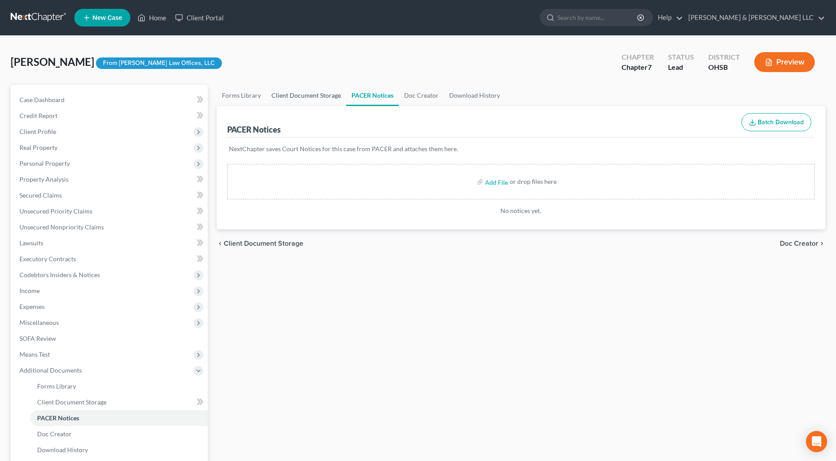
click at [322, 94] on link "Client Document Storage" at bounding box center [306, 95] width 80 height 21
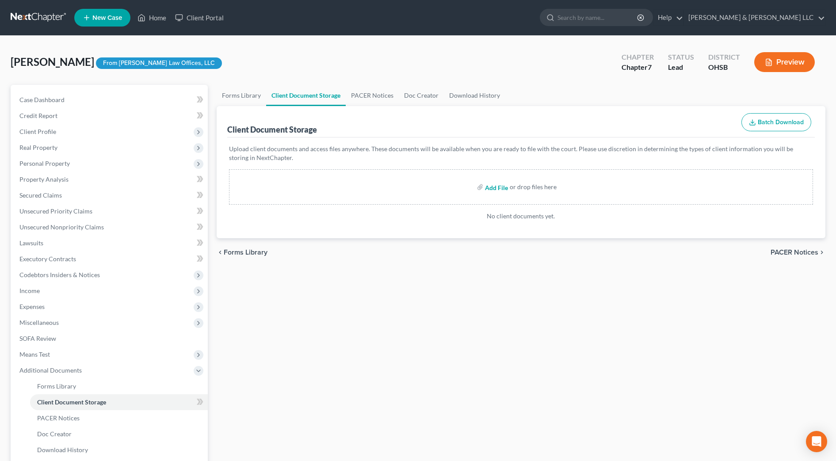
click at [493, 192] on input "file" at bounding box center [495, 187] width 21 height 16
type input "C:\fakepath\Certificate (1).pdf"
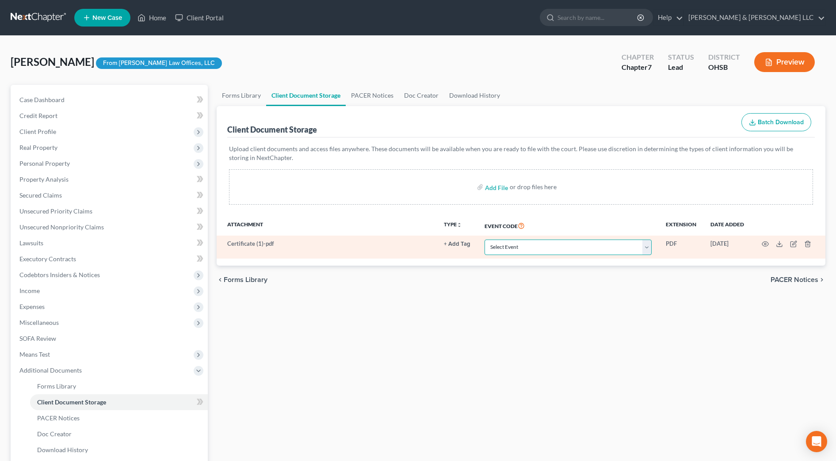
click at [526, 252] on select "Select Event 20 Largest Unsecured Creditors Amended Document Amended List of Cr…" at bounding box center [568, 247] width 167 height 15
select select "7"
click at [485, 240] on select "Select Event 20 Largest Unsecured Creditors Amended Document Amended List of Cr…" at bounding box center [568, 247] width 167 height 15
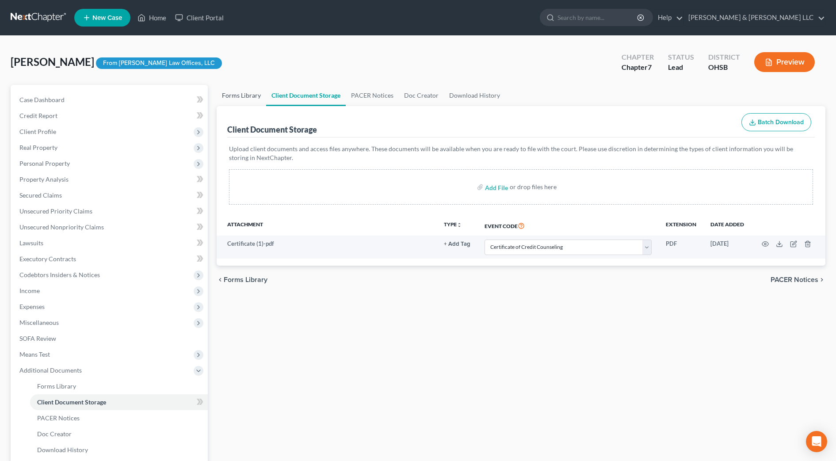
click at [236, 99] on link "Forms Library" at bounding box center [242, 95] width 50 height 21
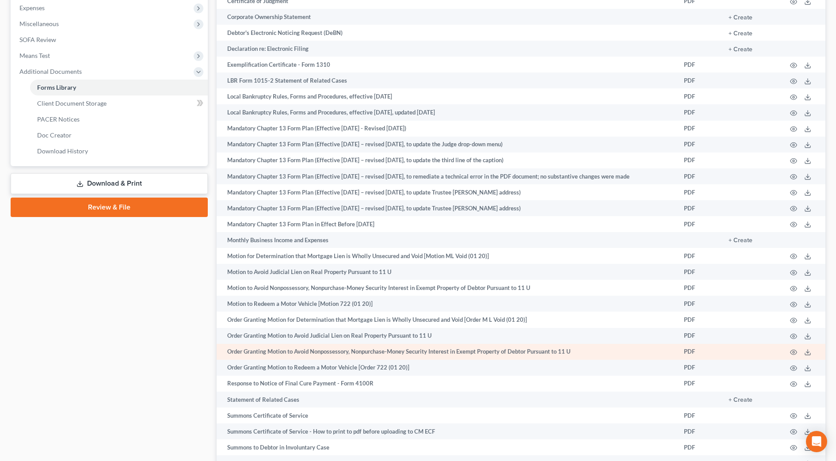
scroll to position [397, 0]
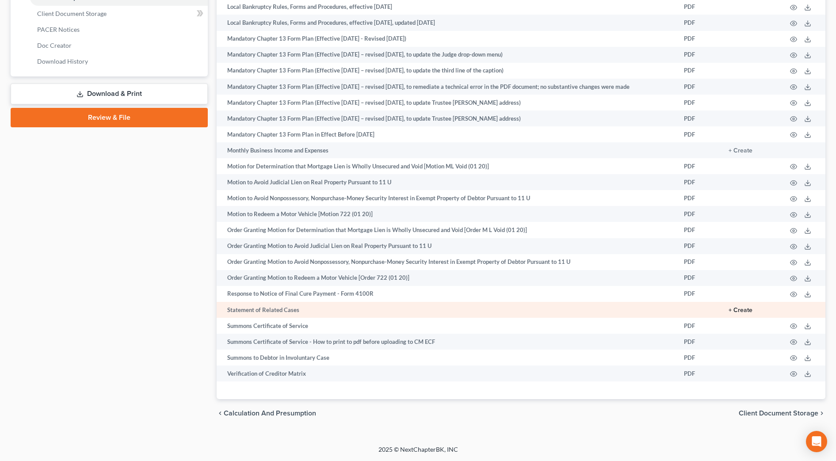
click at [746, 313] on button "+ Create" at bounding box center [741, 310] width 24 height 6
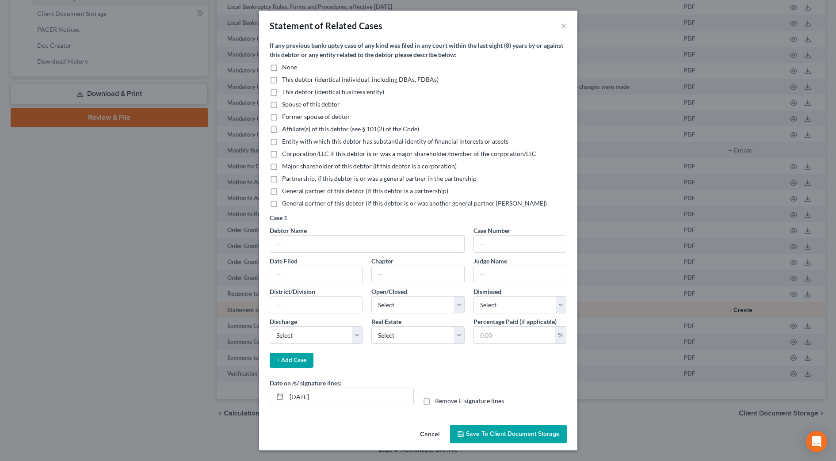
scroll to position [389, 0]
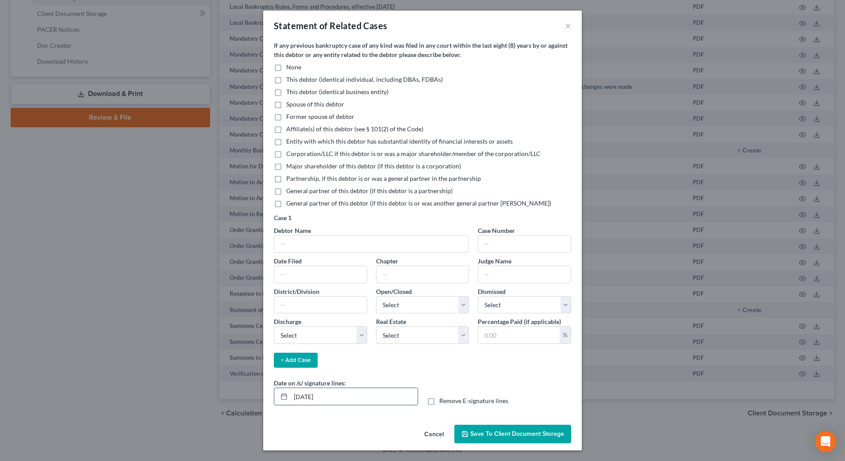
click at [309, 398] on input "[DATE]" at bounding box center [354, 396] width 127 height 17
type input "[DATE]"
drag, startPoint x: 276, startPoint y: 67, endPoint x: 440, endPoint y: 204, distance: 213.1
click at [286, 67] on label "None" at bounding box center [293, 67] width 15 height 9
click at [290, 67] on input "None" at bounding box center [293, 66] width 6 height 6
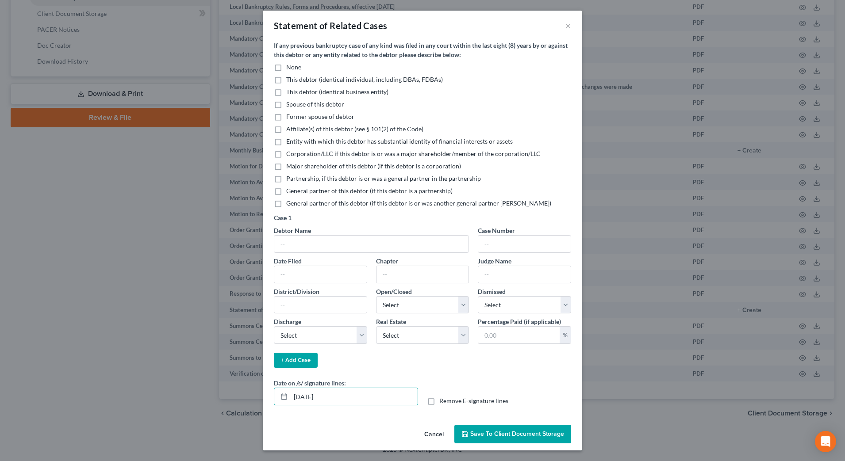
checkbox input "true"
click at [494, 436] on span "Save to Client Document Storage" at bounding box center [517, 434] width 94 height 8
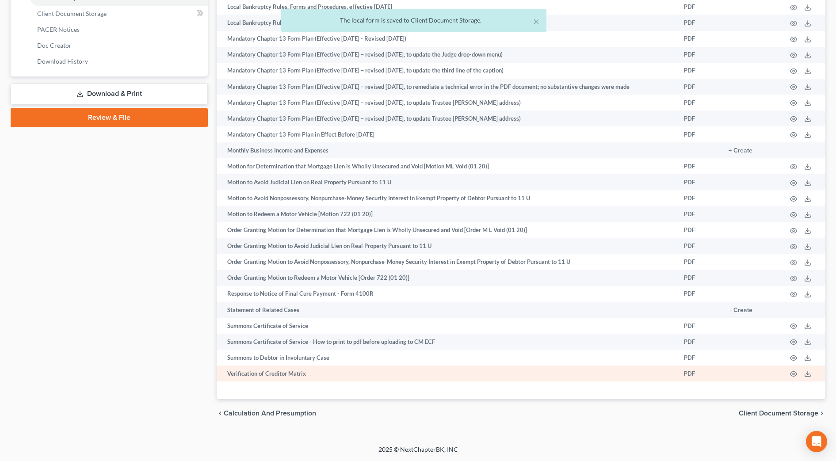
scroll to position [223, 0]
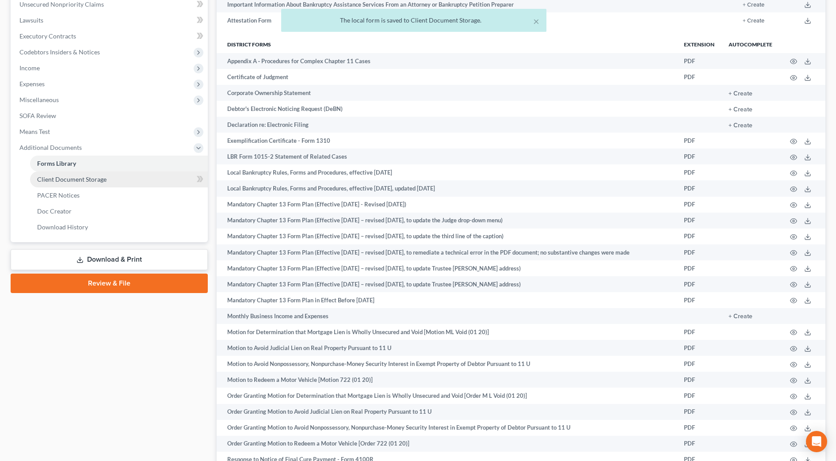
click at [112, 174] on link "Client Document Storage" at bounding box center [119, 180] width 178 height 16
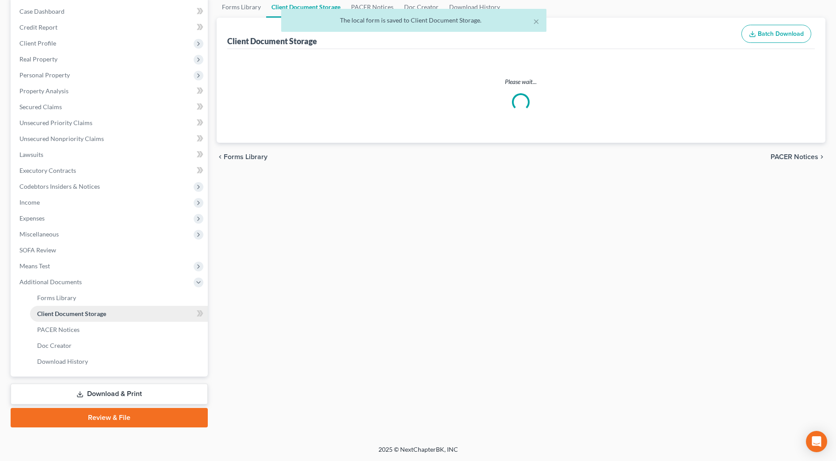
select select "7"
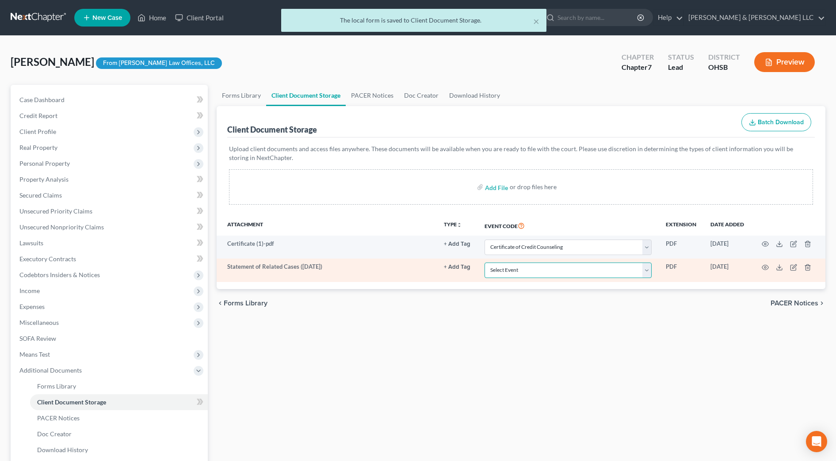
click at [649, 270] on select "Select Event 20 Largest Unsecured Creditors Amended Document Amended List of Cr…" at bounding box center [568, 270] width 167 height 15
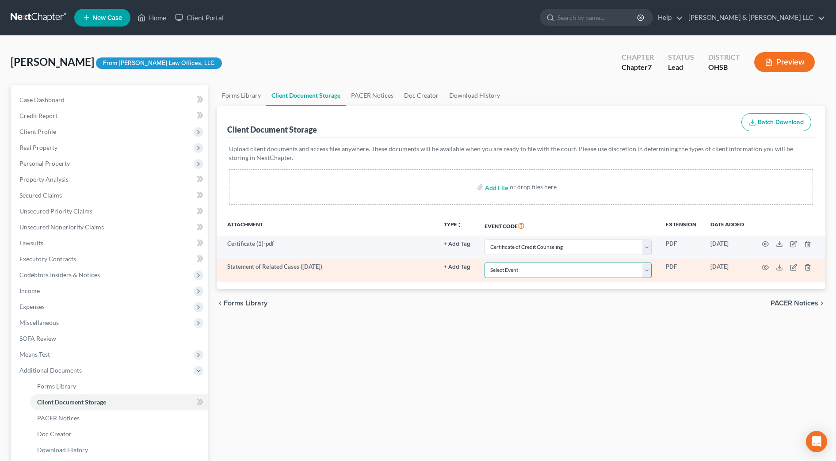
select select "52"
click at [485, 263] on select "Select Event 20 Largest Unsecured Creditors Amended Document Amended List of Cr…" at bounding box center [568, 270] width 167 height 15
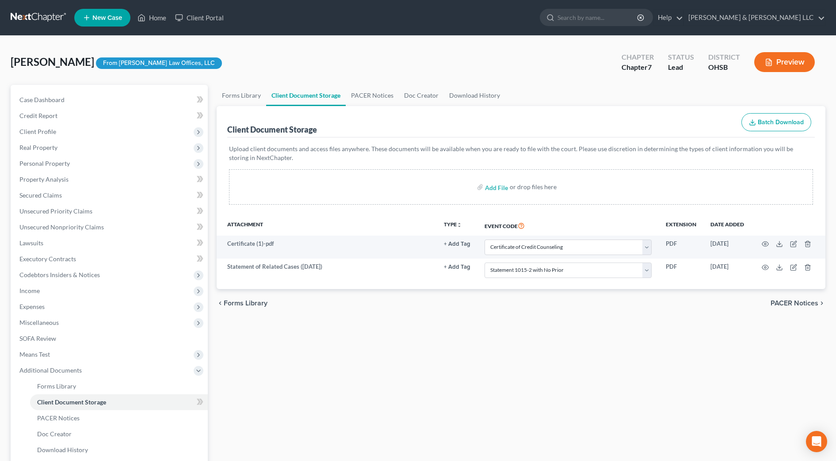
click at [547, 341] on div "Forms Library Client Document Storage PACER Notices Doc Creator Download Histor…" at bounding box center [521, 300] width 618 height 431
click at [55, 132] on span "Client Profile" at bounding box center [37, 132] width 37 height 8
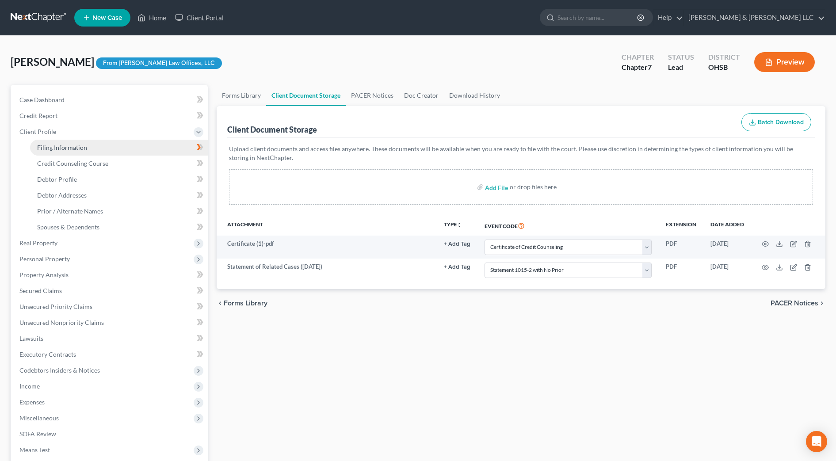
click at [55, 146] on span "Filing Information" at bounding box center [62, 148] width 50 height 8
select select "1"
select select "0"
select select "62"
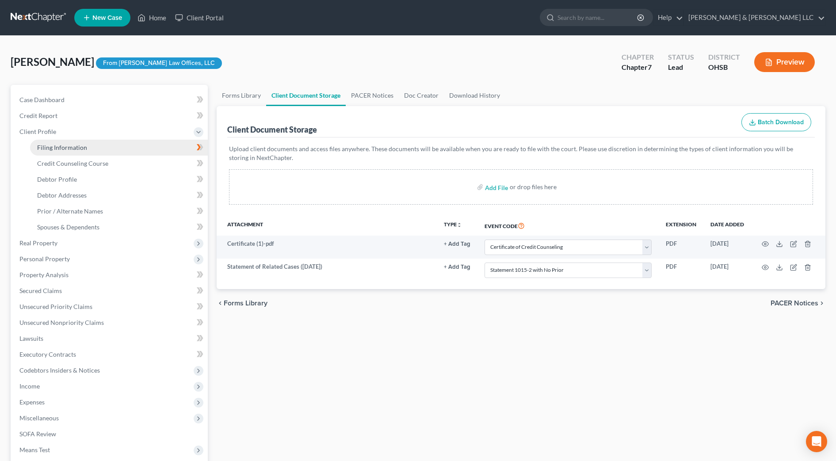
select select "2"
select select "36"
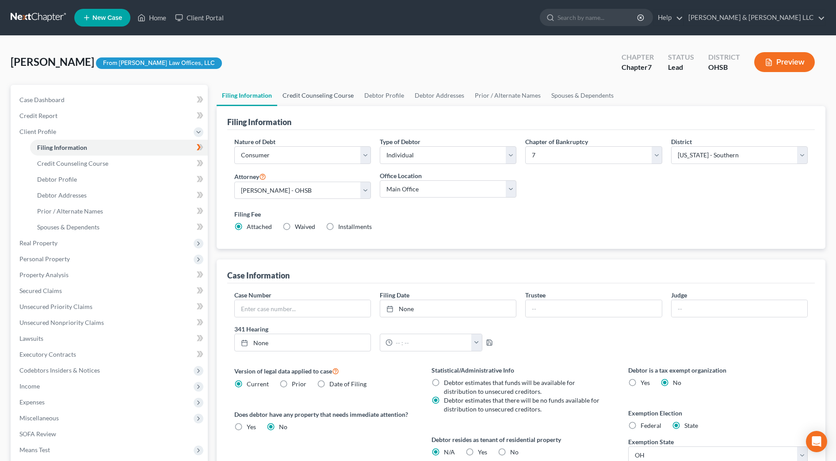
click at [326, 92] on link "Credit Counseling Course" at bounding box center [318, 95] width 82 height 21
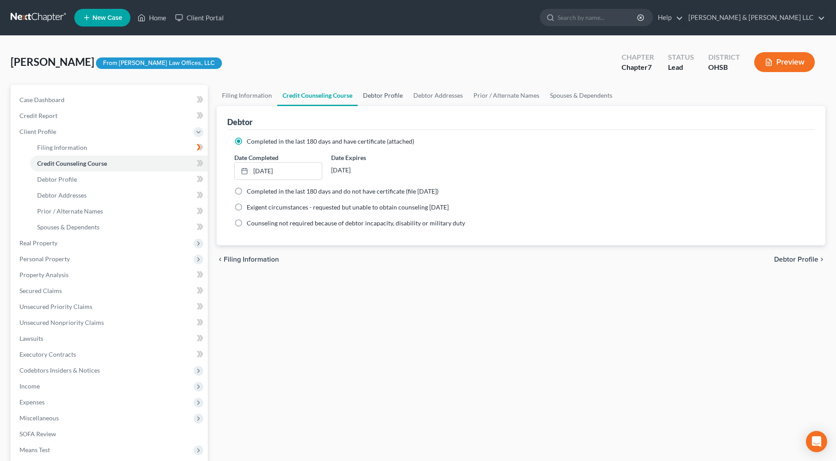
click at [392, 96] on link "Debtor Profile" at bounding box center [383, 95] width 50 height 21
select select "0"
select select "5"
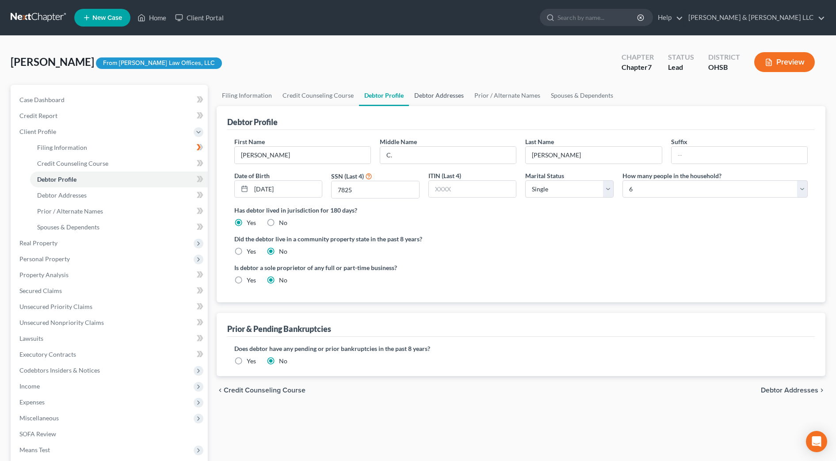
click at [429, 102] on link "Debtor Addresses" at bounding box center [439, 95] width 60 height 21
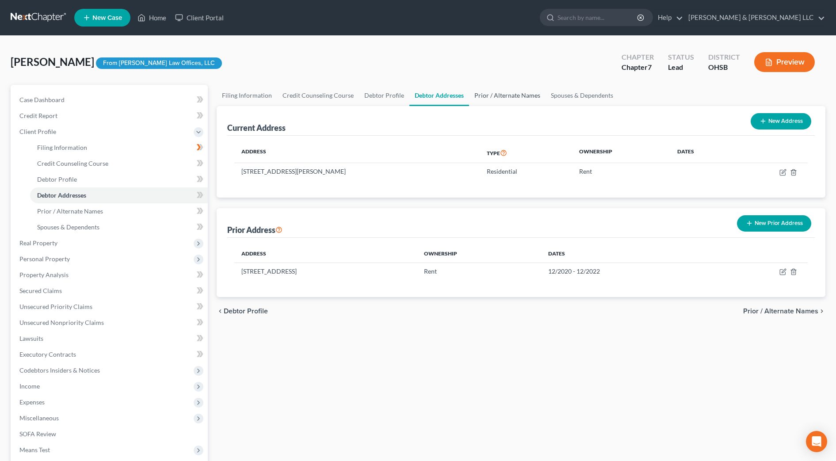
click at [481, 93] on link "Prior / Alternate Names" at bounding box center [507, 95] width 77 height 21
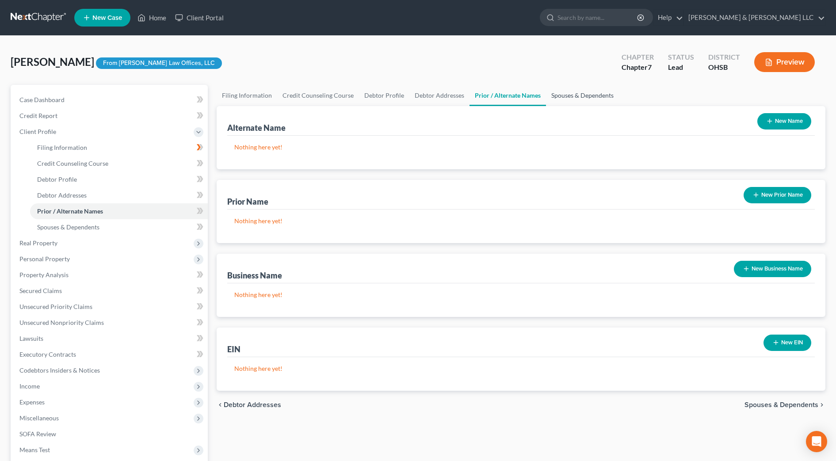
click at [555, 92] on link "Spouses & Dependents" at bounding box center [582, 95] width 73 height 21
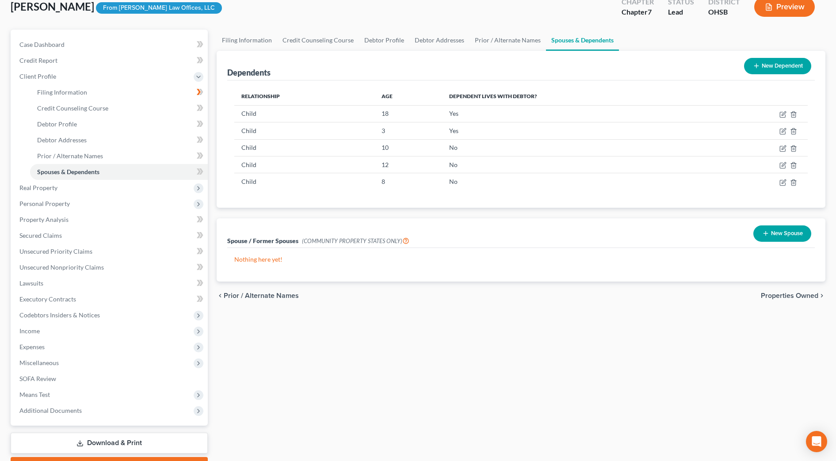
scroll to position [104, 0]
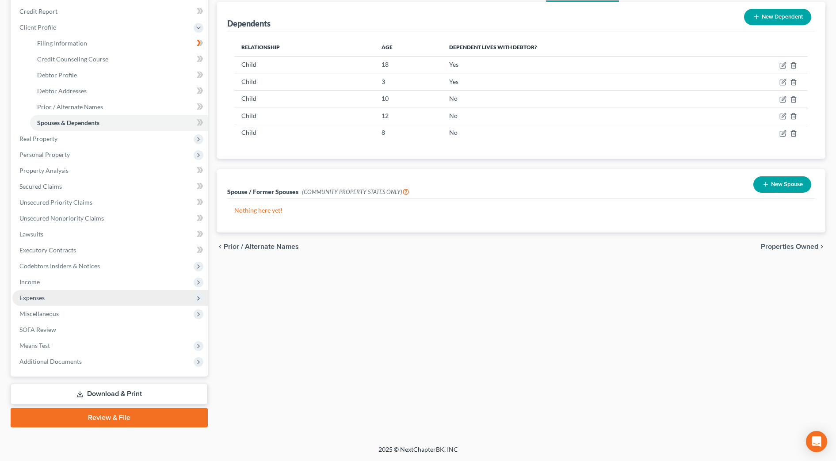
click at [19, 297] on span "Expenses" at bounding box center [109, 298] width 195 height 16
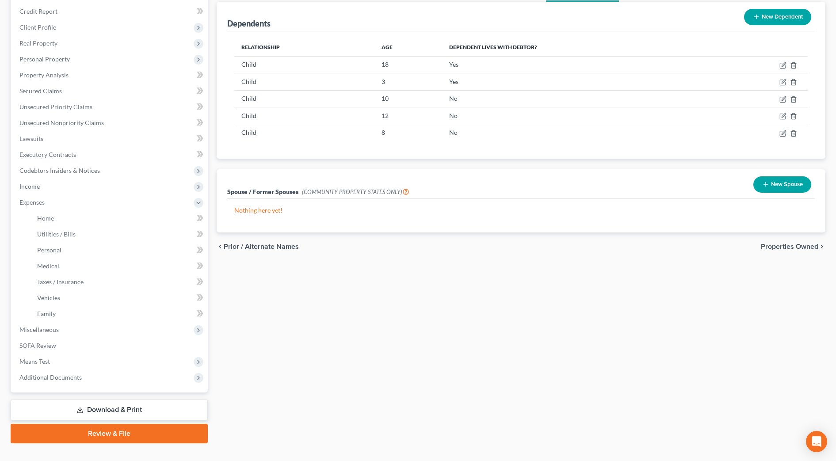
click at [105, 415] on link "Download & Print" at bounding box center [109, 410] width 197 height 21
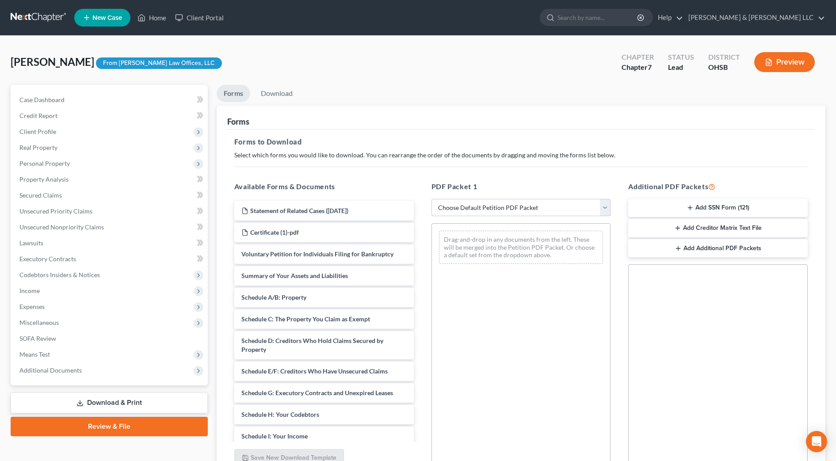
click at [467, 212] on select "Choose Default Petition PDF Packet Complete Bankruptcy Petition (all forms and …" at bounding box center [522, 208] width 180 height 18
select select "0"
click at [432, 199] on select "Choose Default Petition PDF Packet Complete Bankruptcy Petition (all forms and …" at bounding box center [522, 208] width 180 height 18
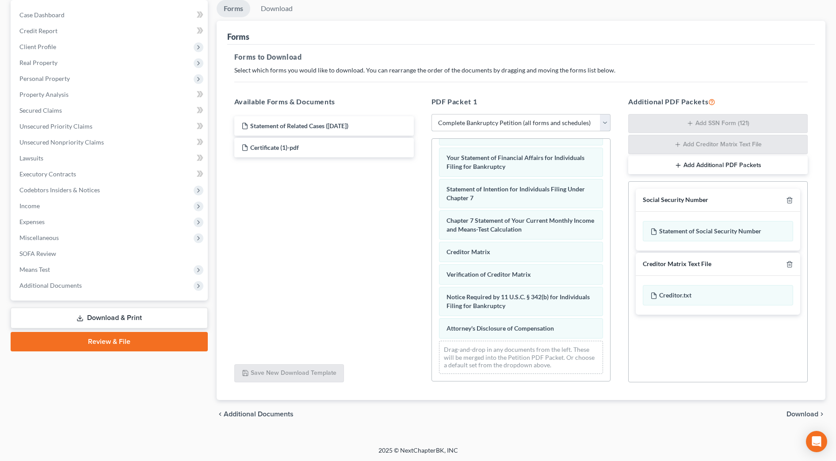
scroll to position [86, 0]
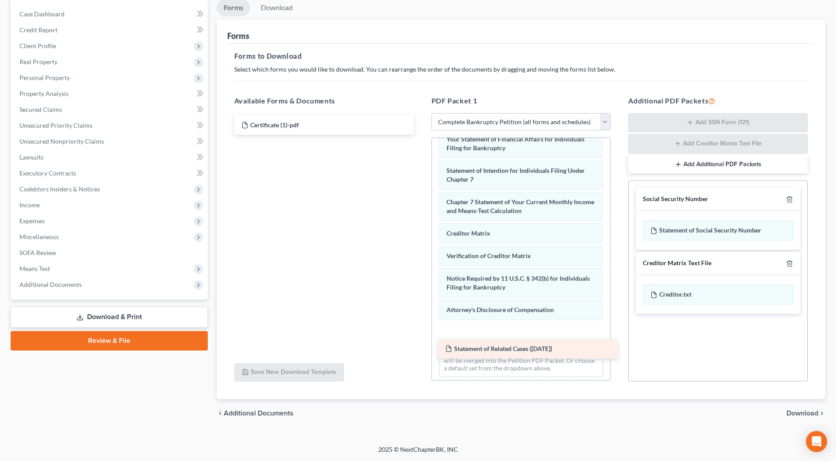
drag, startPoint x: 347, startPoint y: 125, endPoint x: 551, endPoint y: 346, distance: 300.7
click at [421, 135] on div "Statement of Related Cases ([DATE]) Statement of Related Cases ([DATE]) Certifi…" at bounding box center [324, 124] width 194 height 19
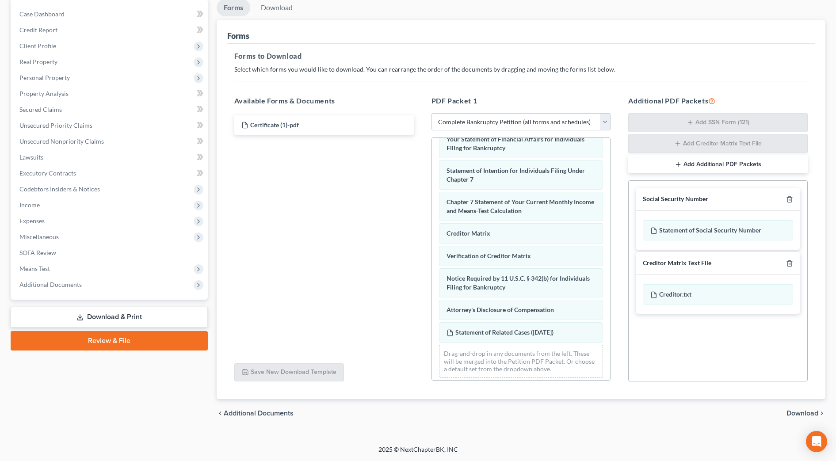
click at [796, 416] on span "Download" at bounding box center [803, 413] width 32 height 7
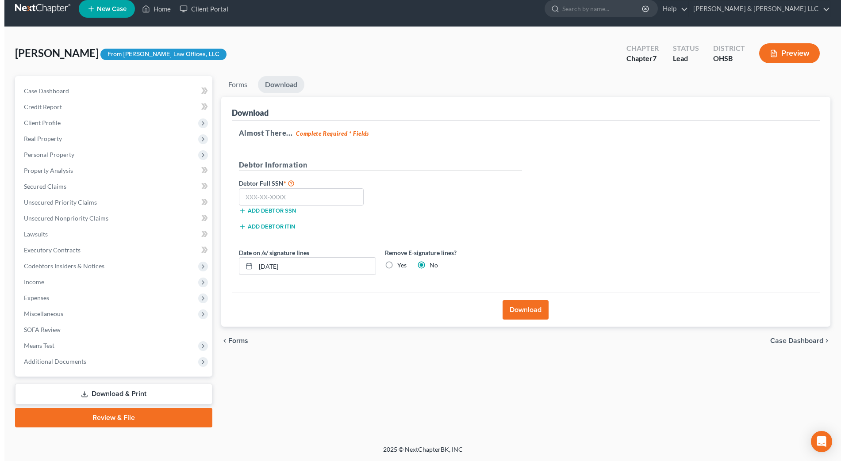
scroll to position [9, 0]
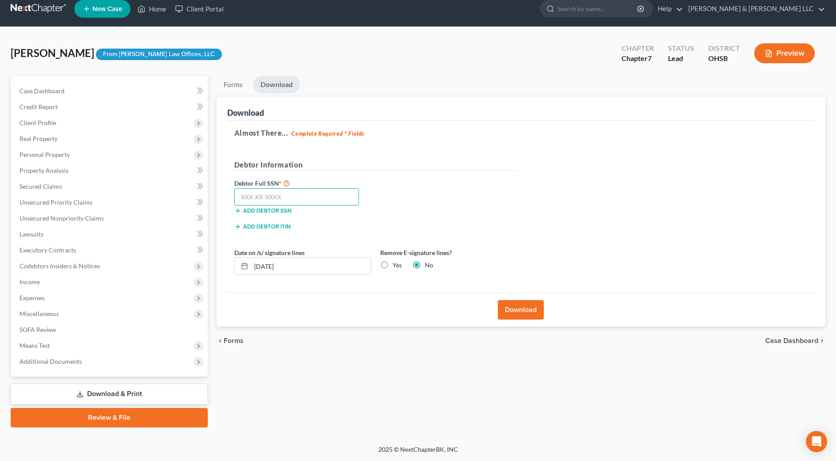
click at [303, 195] on input "text" at bounding box center [296, 197] width 125 height 18
drag, startPoint x: 559, startPoint y: 157, endPoint x: 334, endPoint y: 207, distance: 230.1
click at [559, 157] on div "Almost There... Complete Required * Fields Debtor Information Debtor Full SSN *…" at bounding box center [521, 207] width 588 height 172
click at [315, 196] on input "285-90" at bounding box center [296, 197] width 125 height 18
type input "285-90-7825"
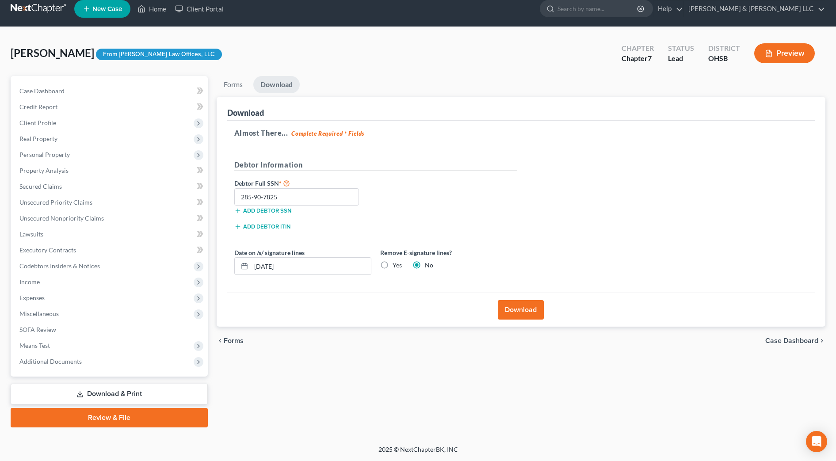
drag, startPoint x: 560, startPoint y: 183, endPoint x: 365, endPoint y: 236, distance: 202.1
click at [560, 183] on div "Almost There... Complete Required * Fields Debtor Information Debtor Full SSN *…" at bounding box center [521, 207] width 588 height 172
click at [269, 268] on input "[DATE]" at bounding box center [311, 266] width 120 height 17
drag, startPoint x: 298, startPoint y: 265, endPoint x: 209, endPoint y: 263, distance: 88.9
click at [207, 265] on div "Petition Navigation Case Dashboard Payments Invoices Payments Payments Credit R…" at bounding box center [418, 252] width 824 height 352
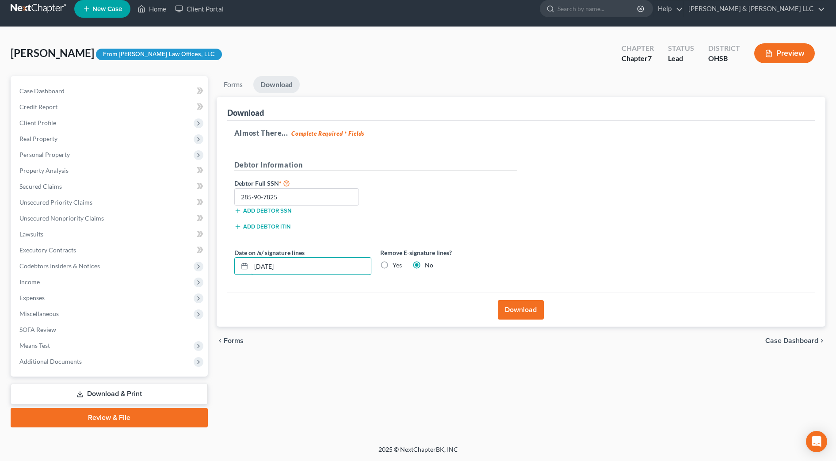
type input "[DATE]"
click at [528, 310] on button "Download" at bounding box center [521, 309] width 46 height 19
